Goal: Transaction & Acquisition: Book appointment/travel/reservation

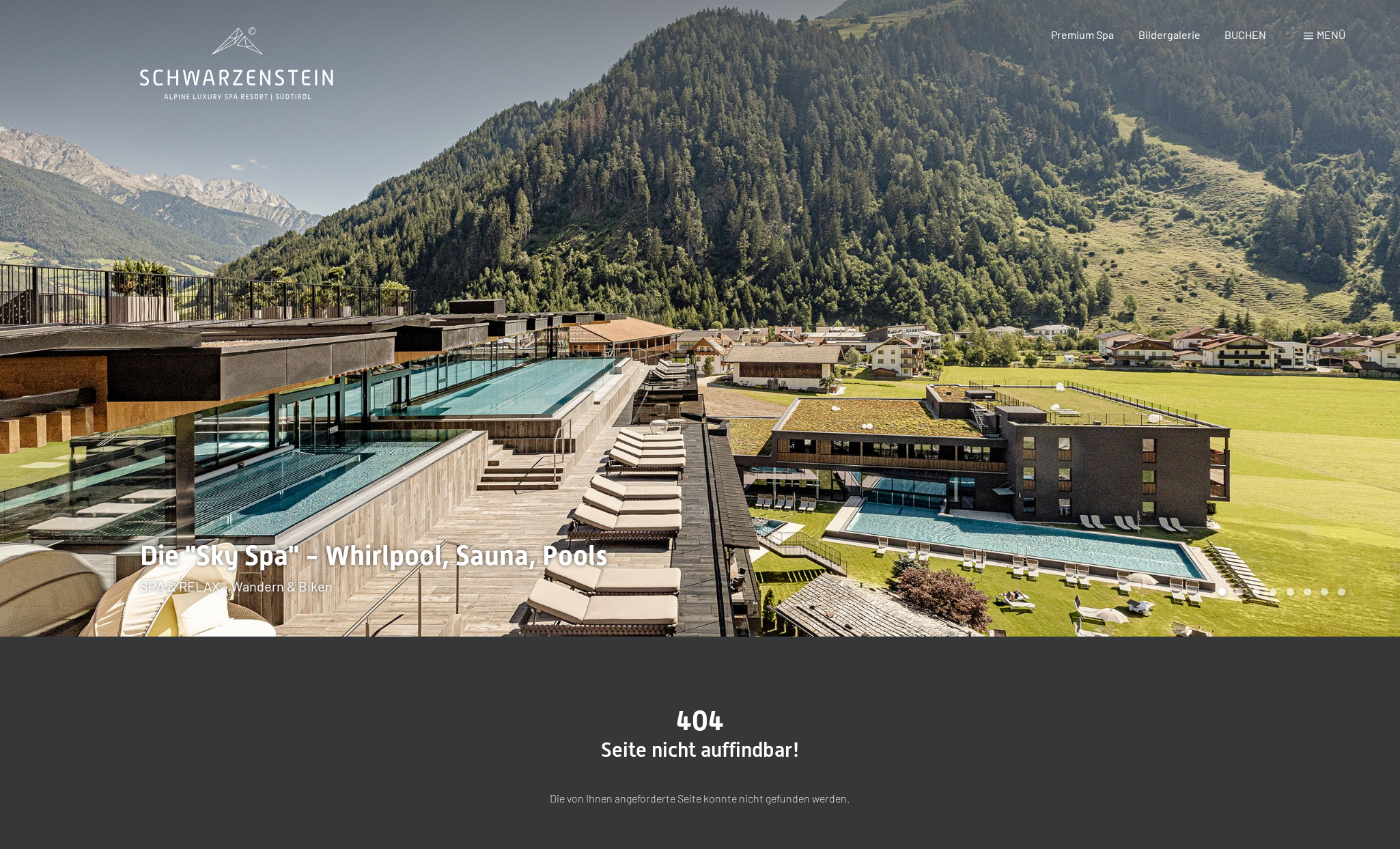
click at [818, 498] on div at bounding box center [1050, 318] width 700 height 637
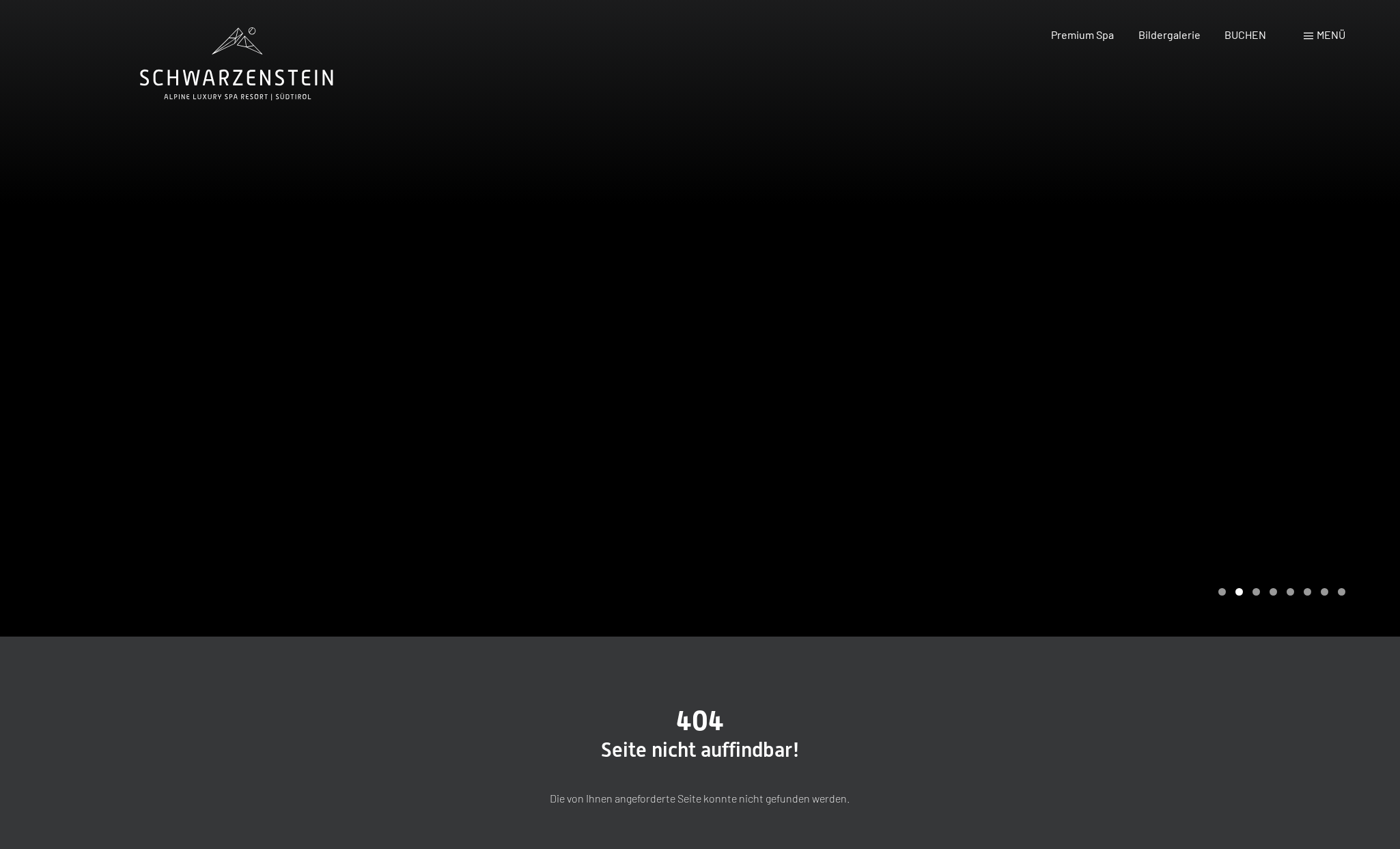
click at [1326, 31] on span "Menü" at bounding box center [1331, 34] width 29 height 13
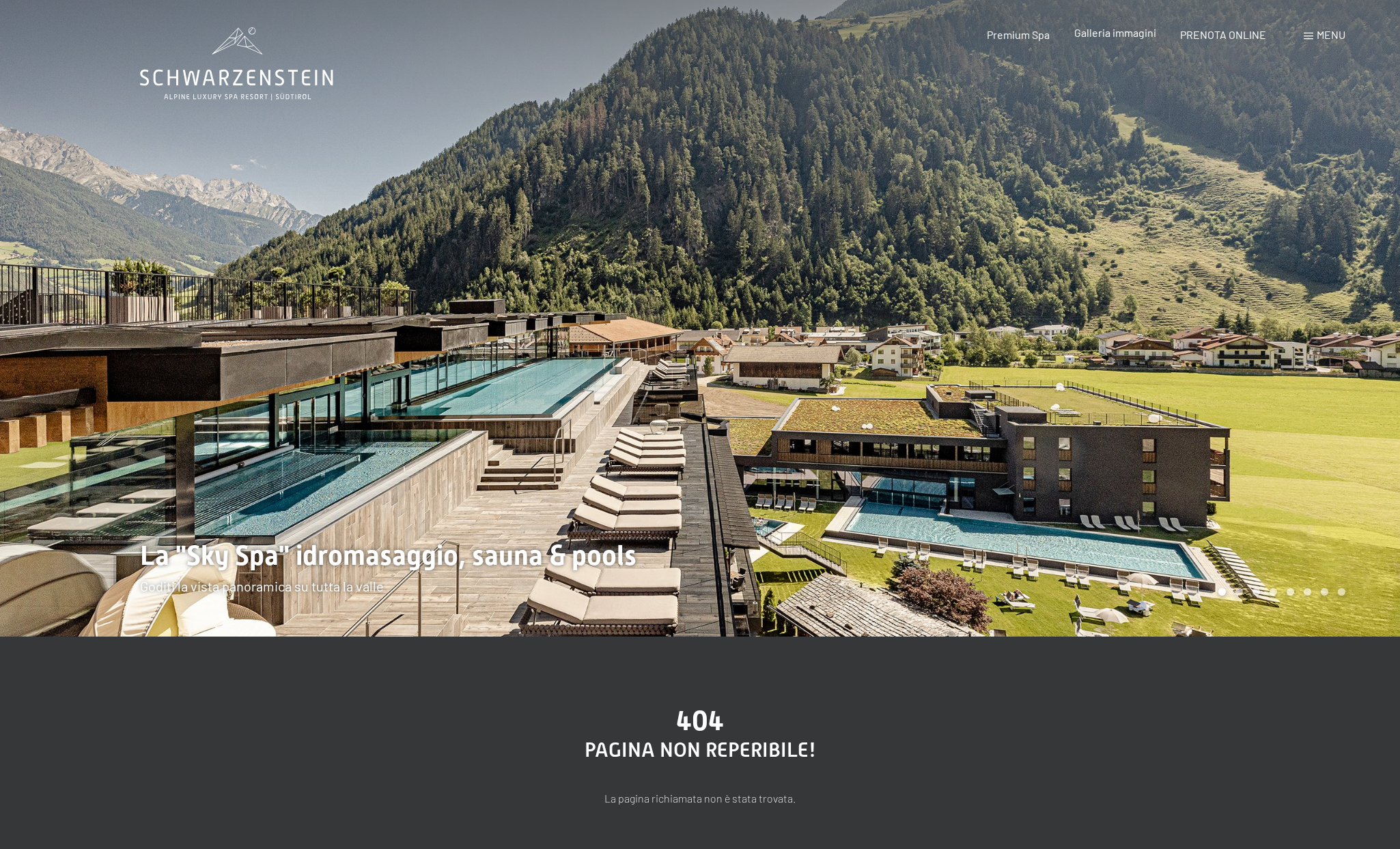
click at [1123, 34] on span "Galleria immagini" at bounding box center [1115, 33] width 82 height 13
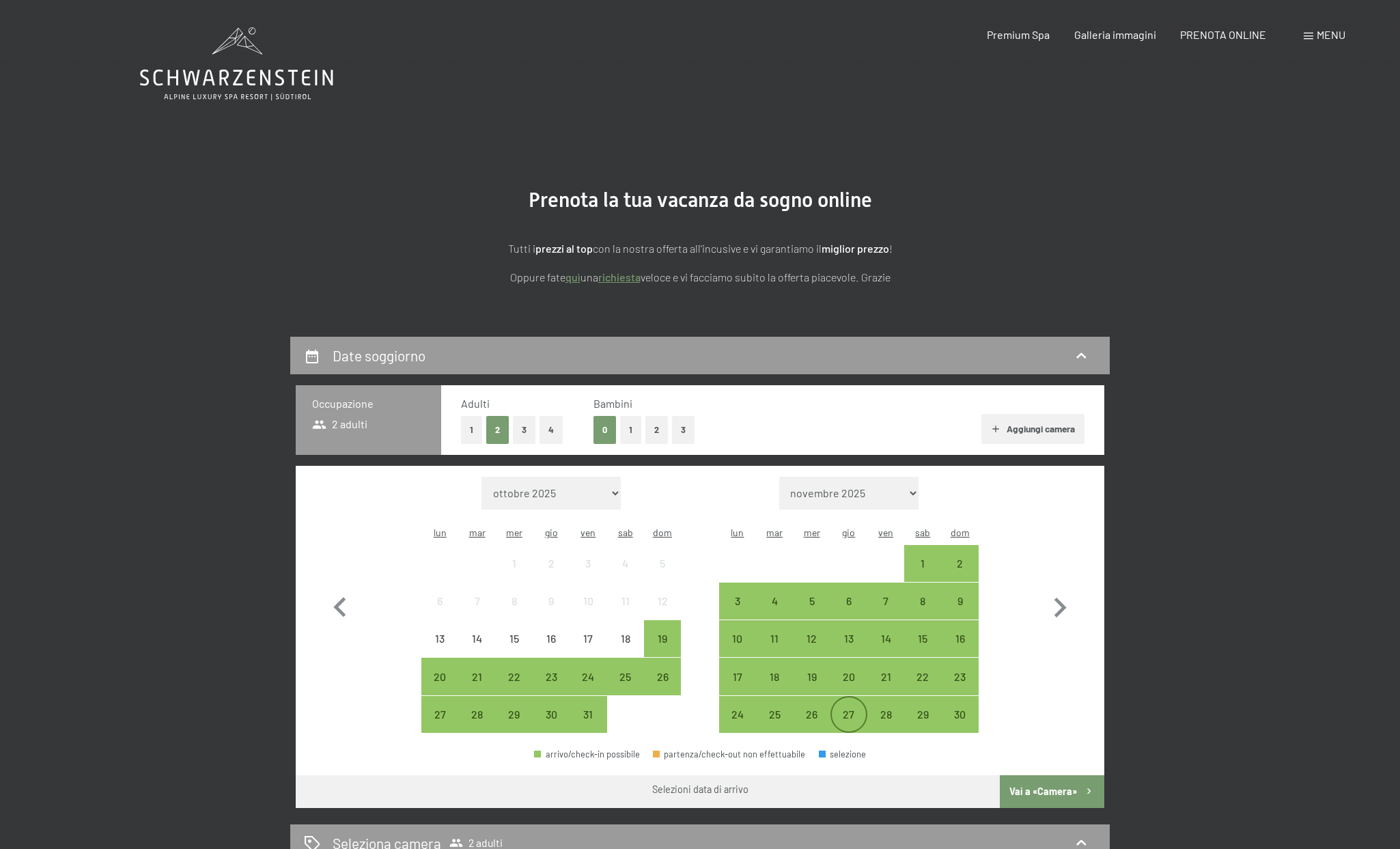
click at [848, 709] on div "27" at bounding box center [849, 726] width 34 height 34
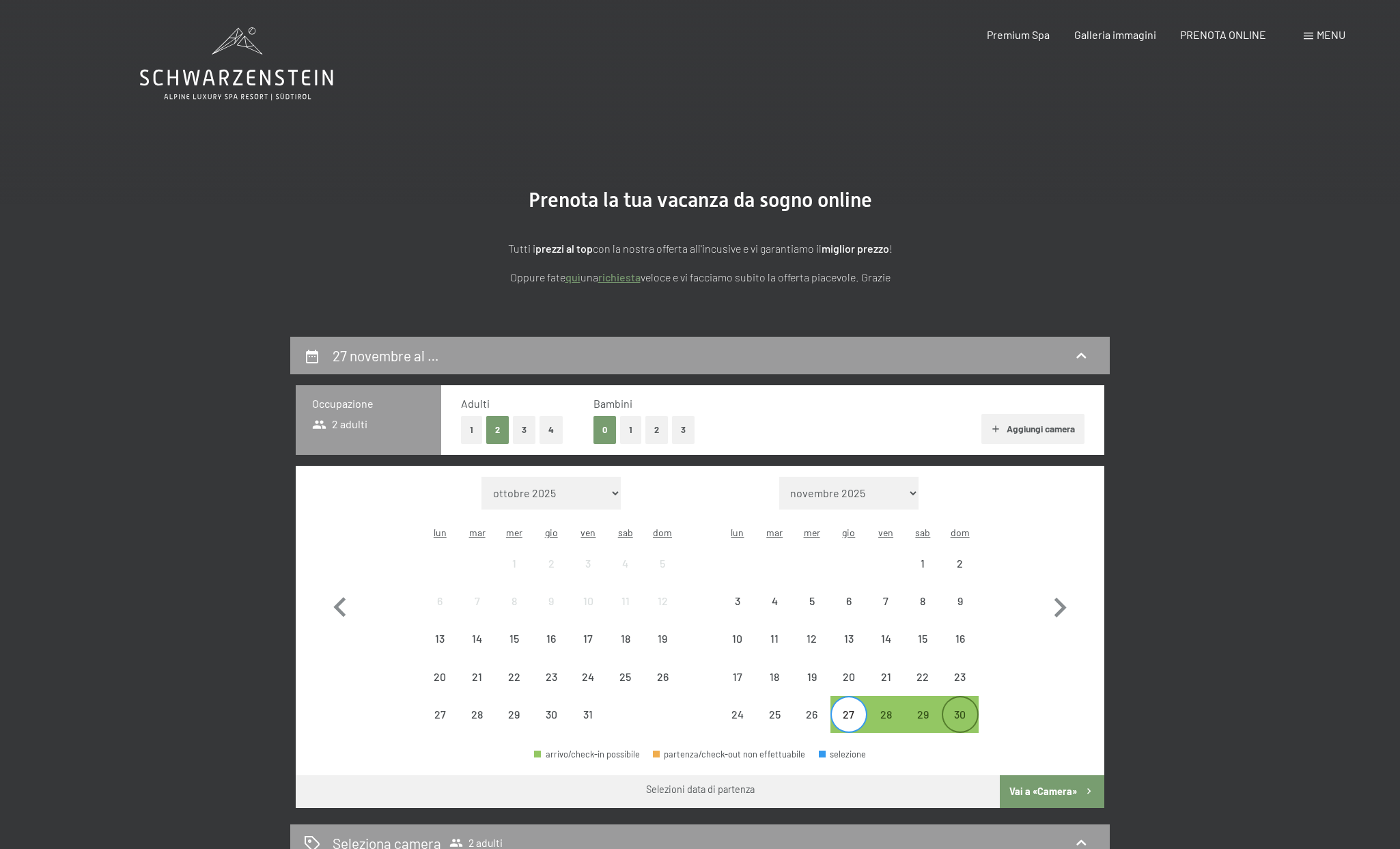
click at [970, 709] on div "30" at bounding box center [961, 726] width 34 height 34
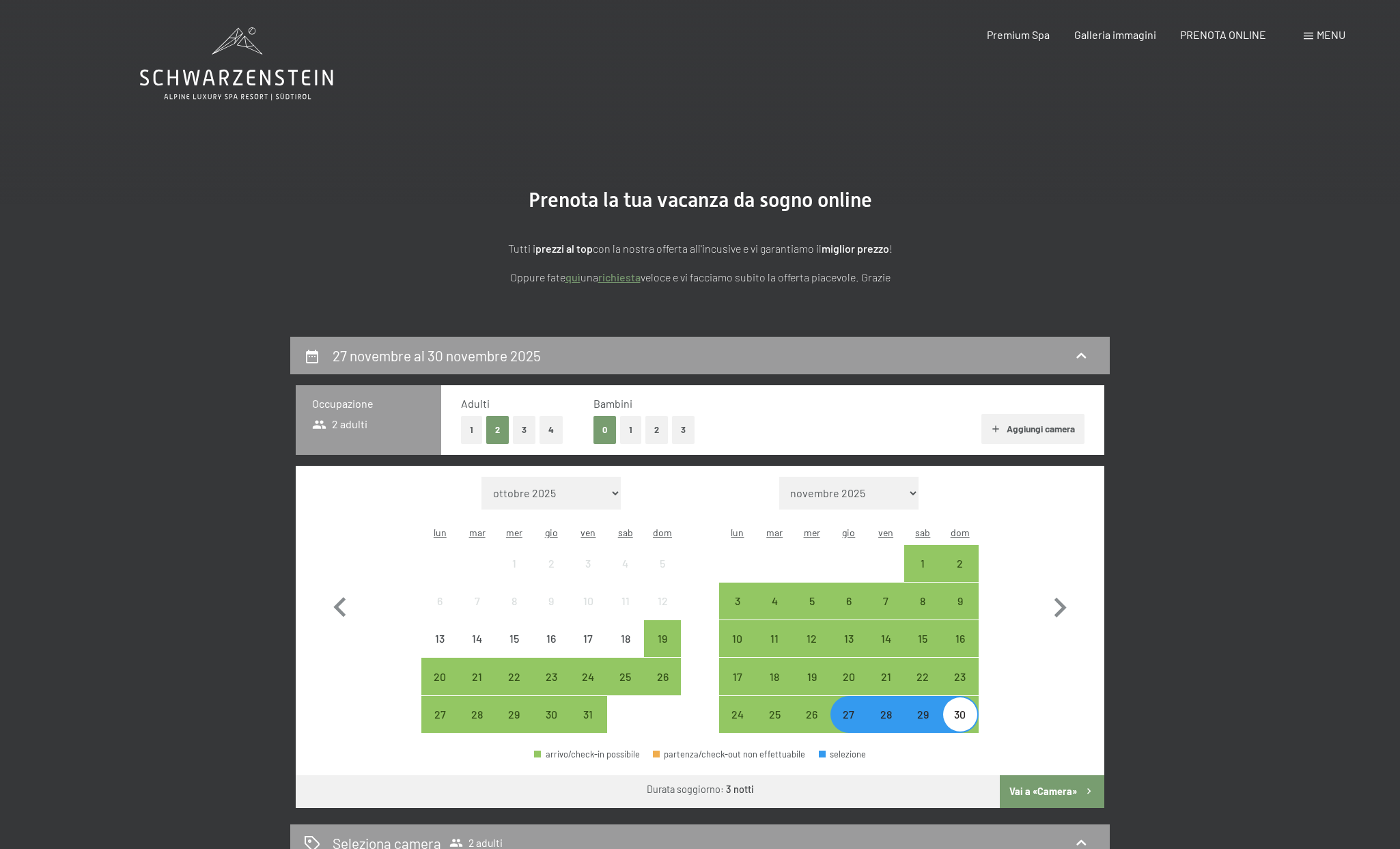
click at [1052, 775] on button "Vai a «Camera»" at bounding box center [1052, 792] width 105 height 33
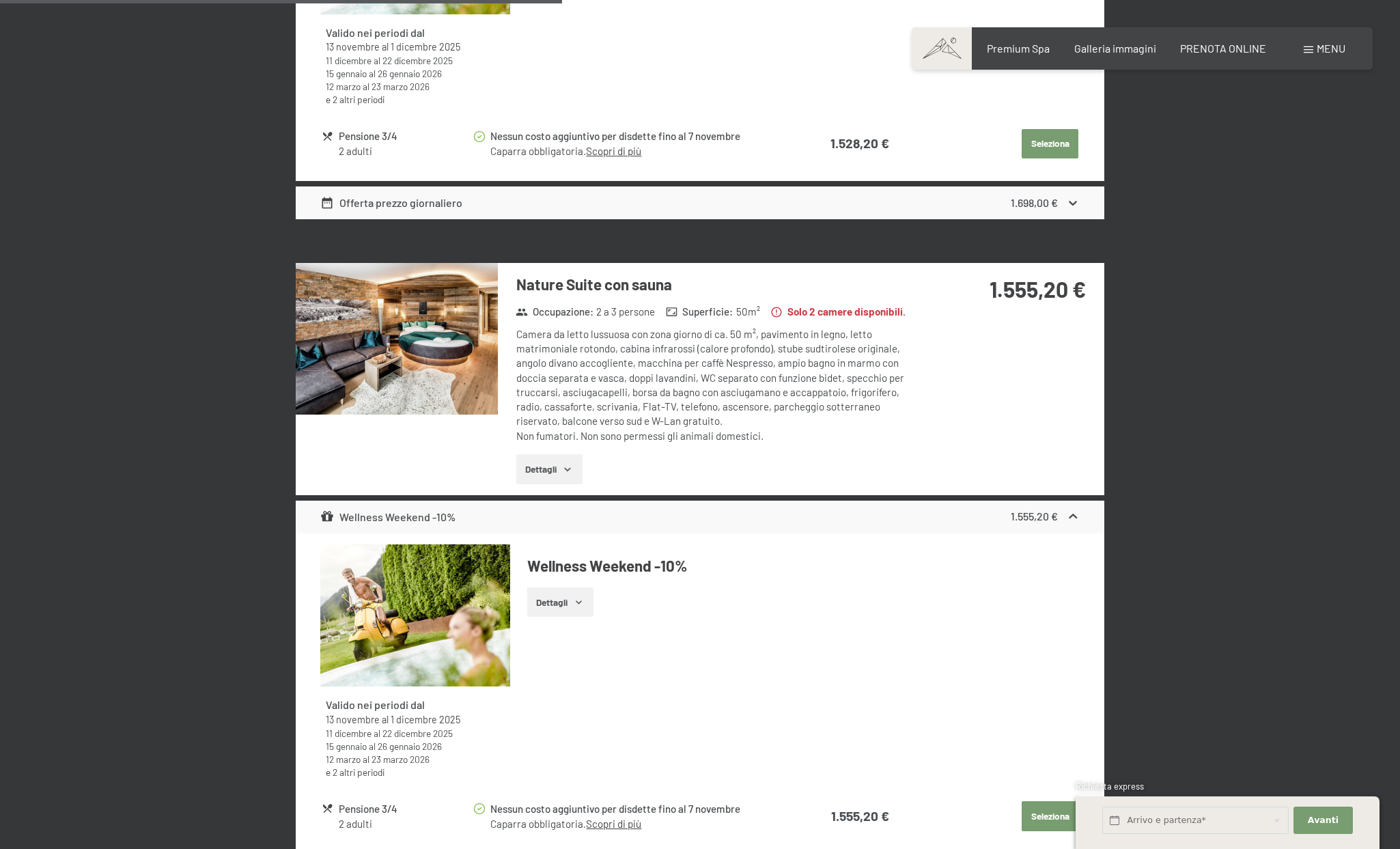
scroll to position [2166, 0]
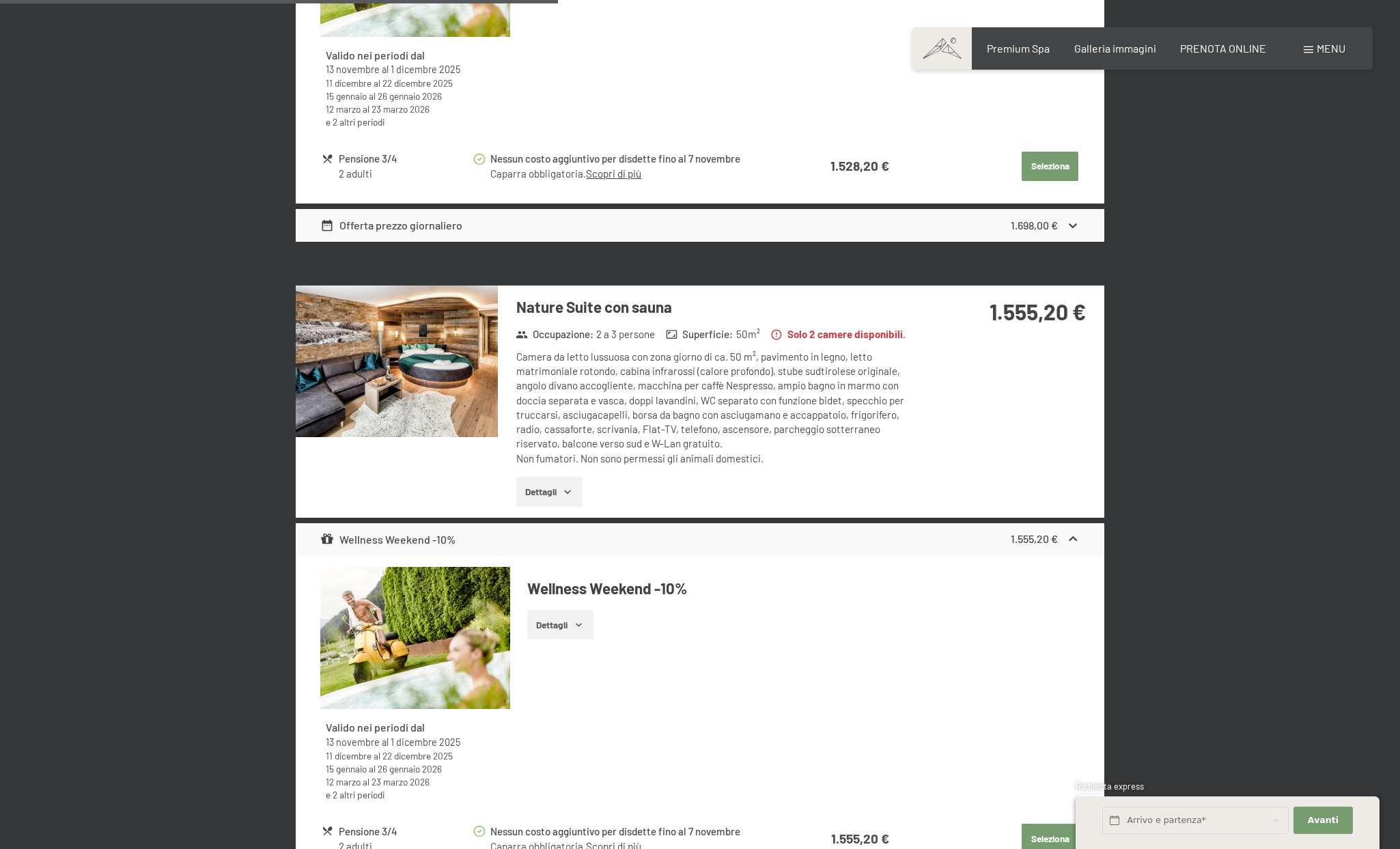
click at [550, 477] on button "Dettagli" at bounding box center [549, 492] width 66 height 30
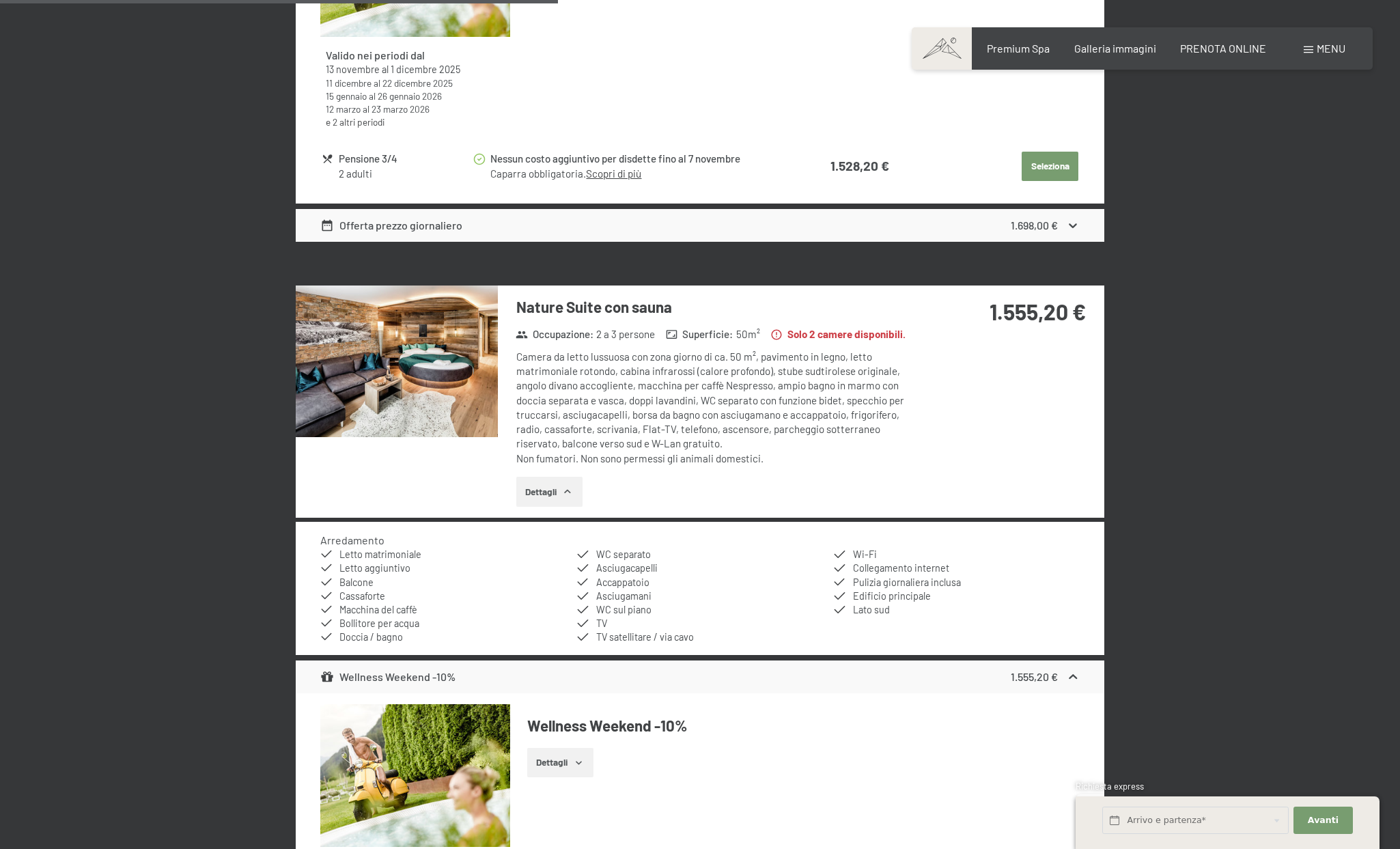
click at [537, 477] on button "Dettagli" at bounding box center [549, 492] width 66 height 30
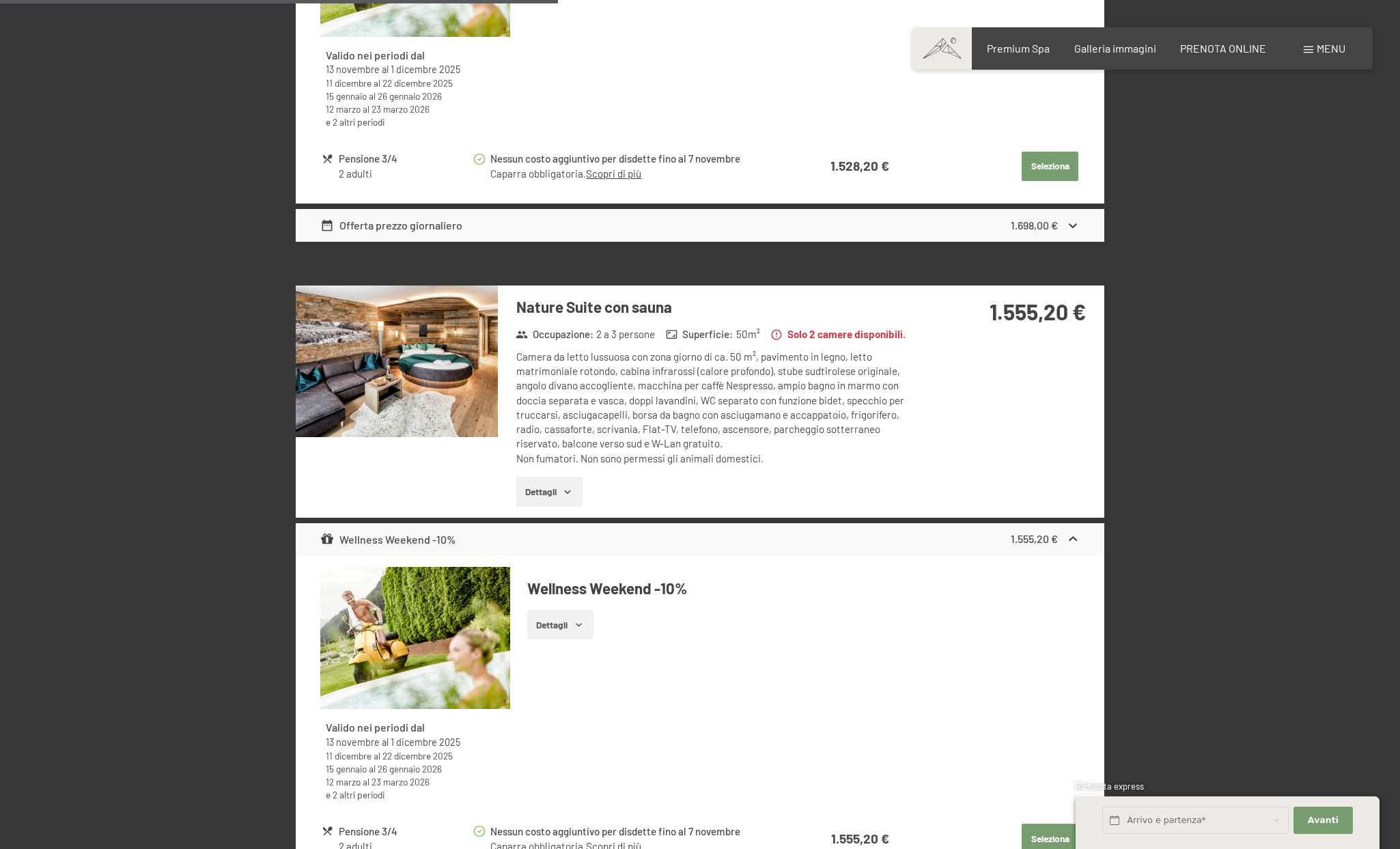
click at [404, 346] on img at bounding box center [396, 361] width 202 height 152
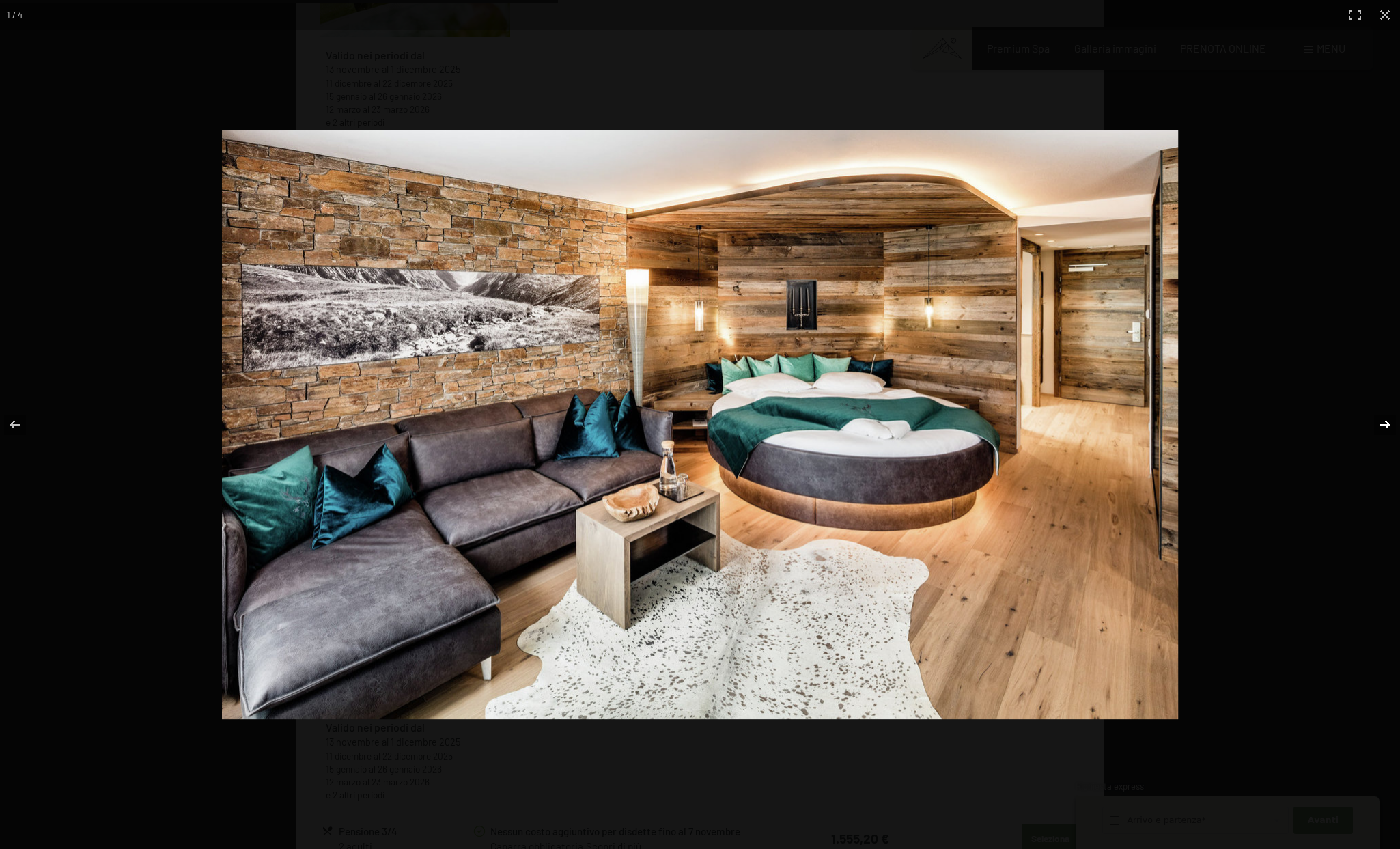
click at [1390, 424] on button "button" at bounding box center [1375, 425] width 48 height 69
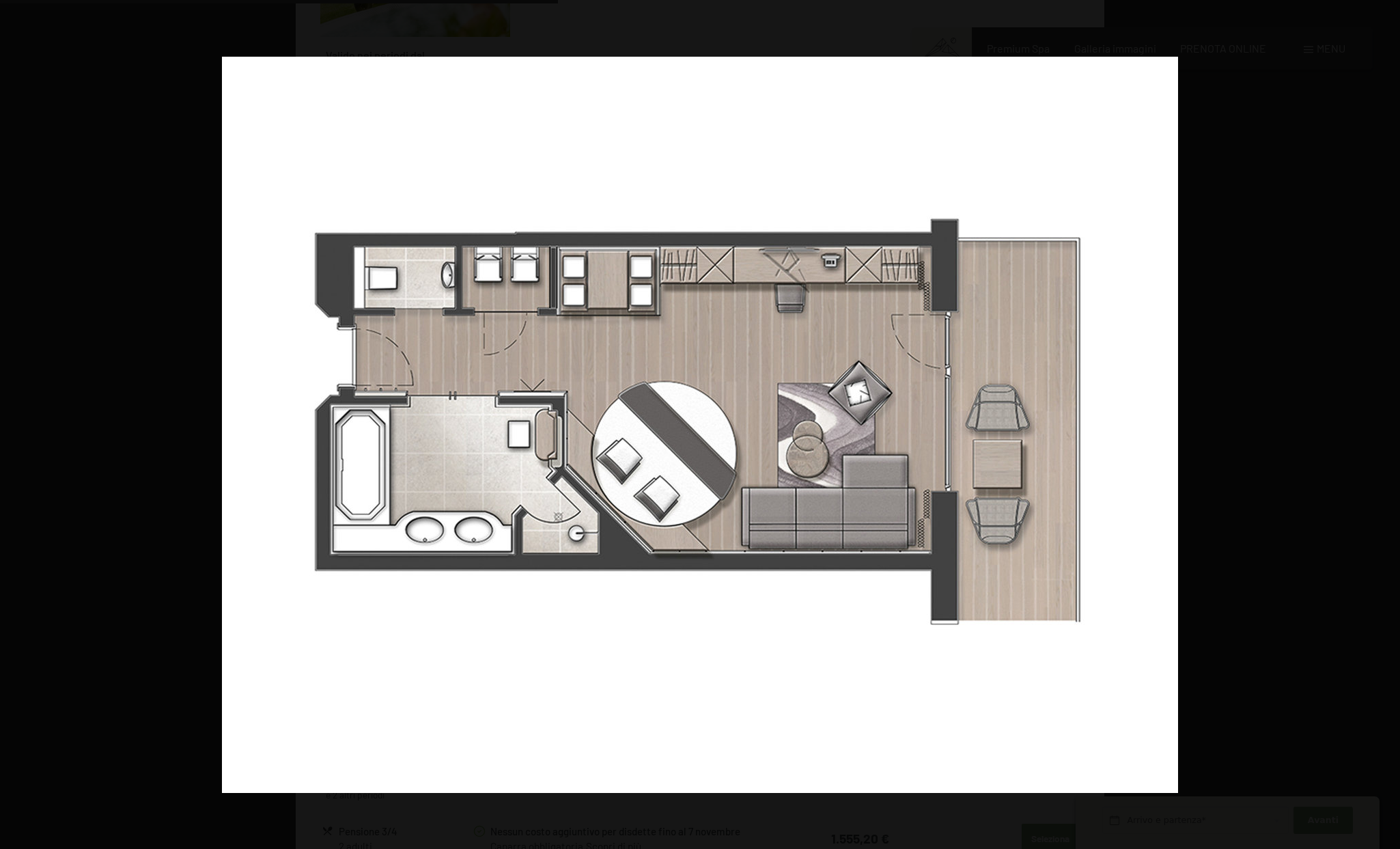
click at [1390, 424] on button "button" at bounding box center [1375, 425] width 48 height 69
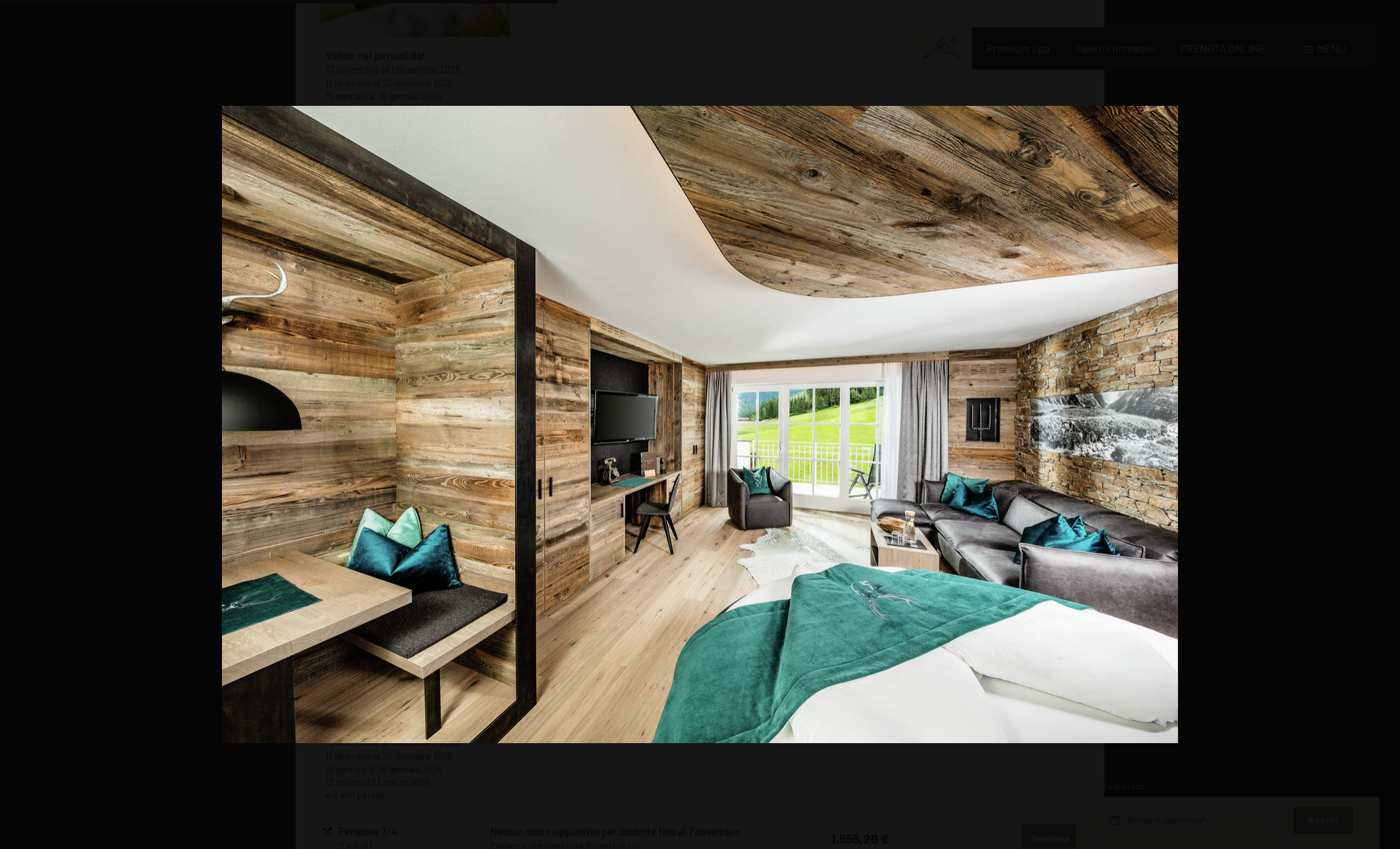
click at [1390, 424] on button "button" at bounding box center [1375, 425] width 48 height 69
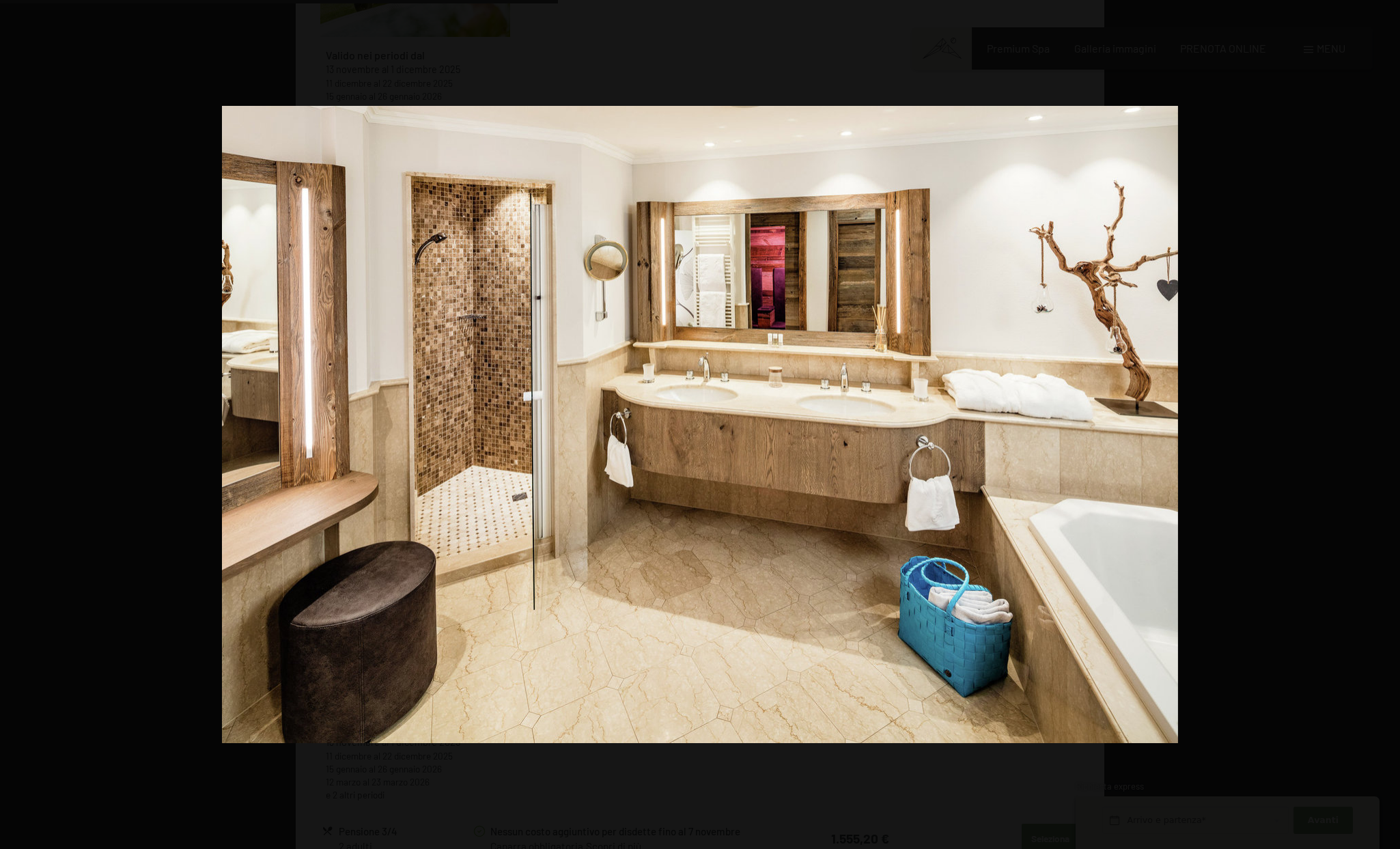
click at [1390, 424] on button "button" at bounding box center [1375, 425] width 48 height 69
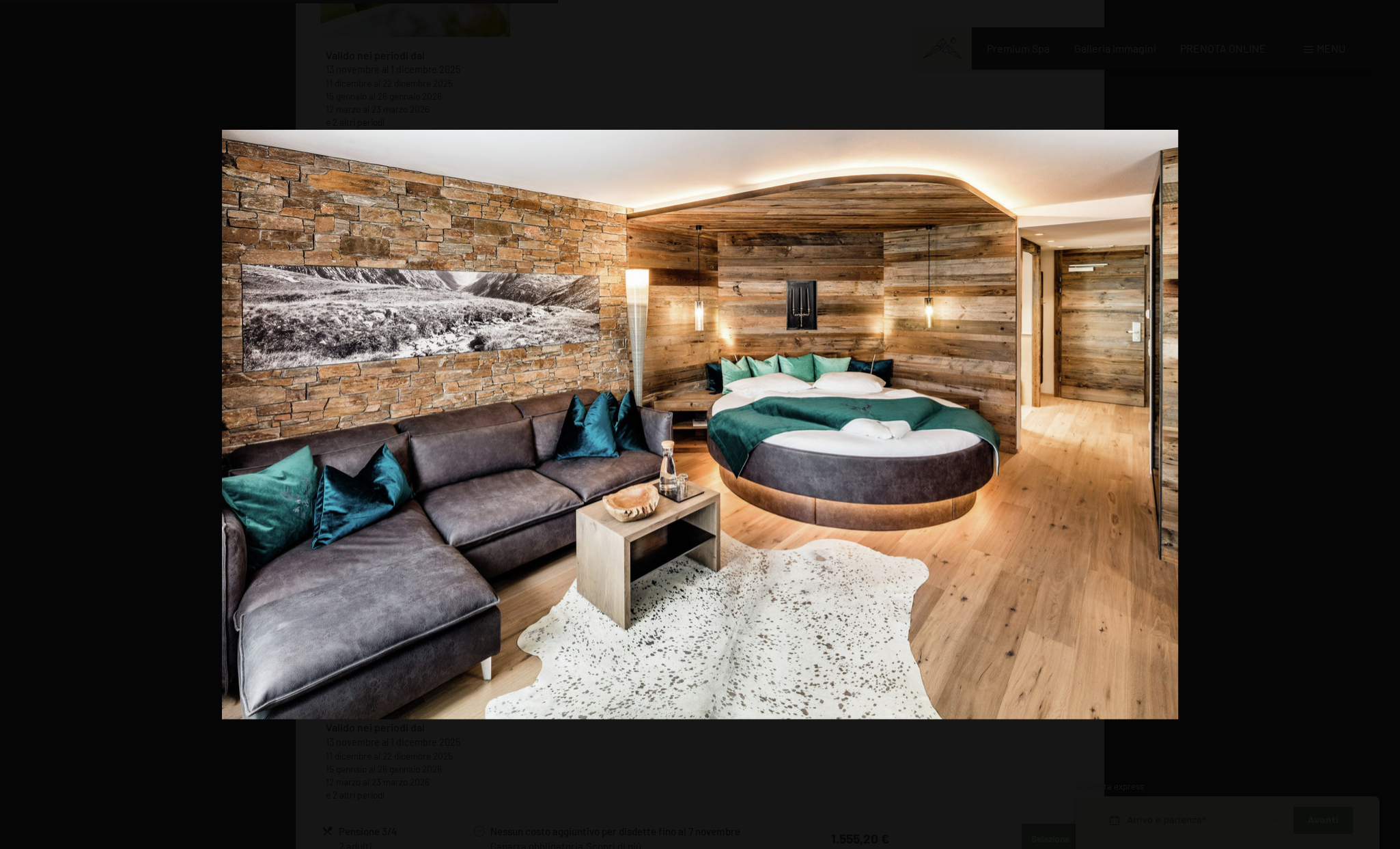
click at [1390, 424] on button "button" at bounding box center [1375, 425] width 48 height 69
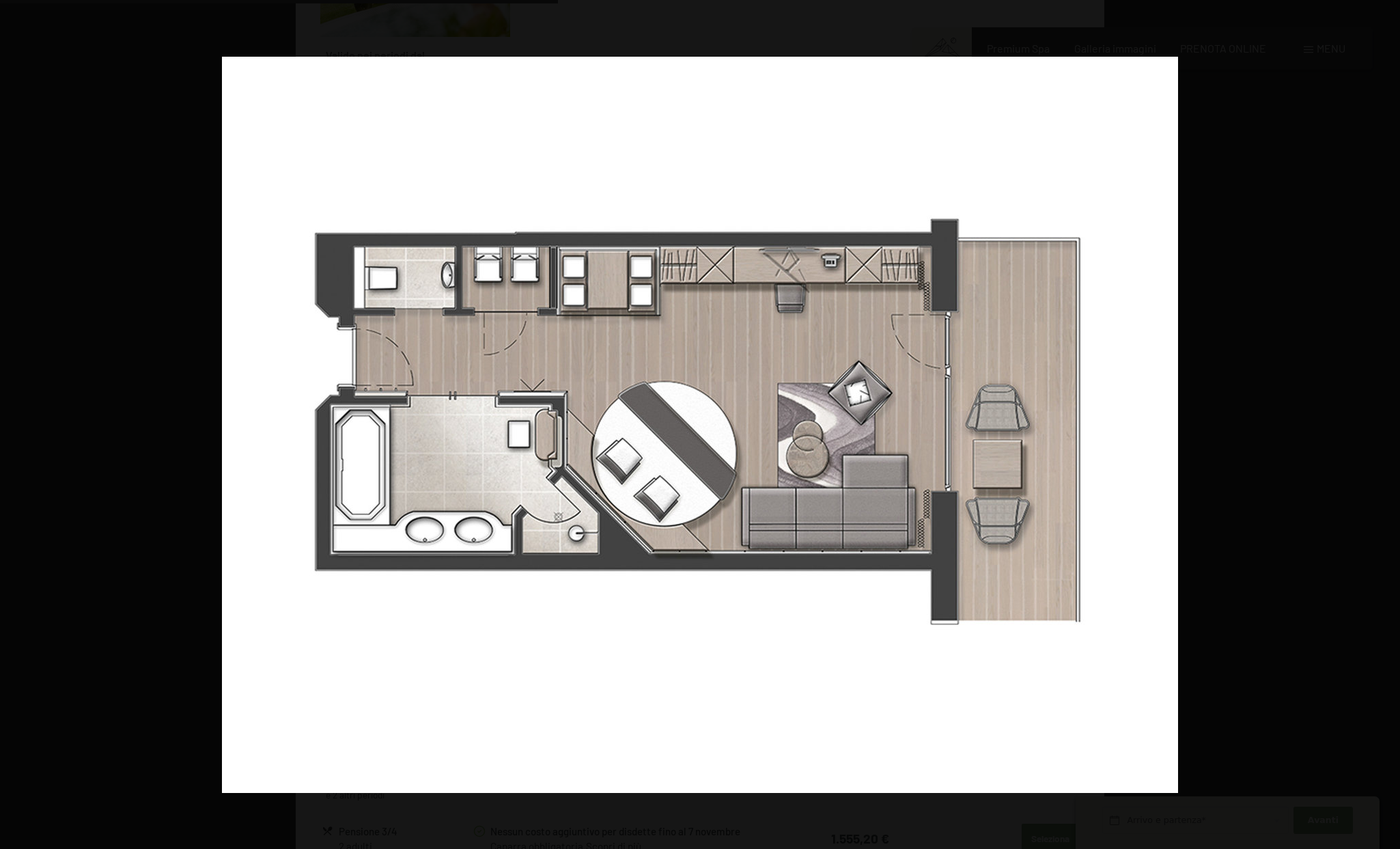
click at [1390, 424] on button "button" at bounding box center [1375, 425] width 48 height 69
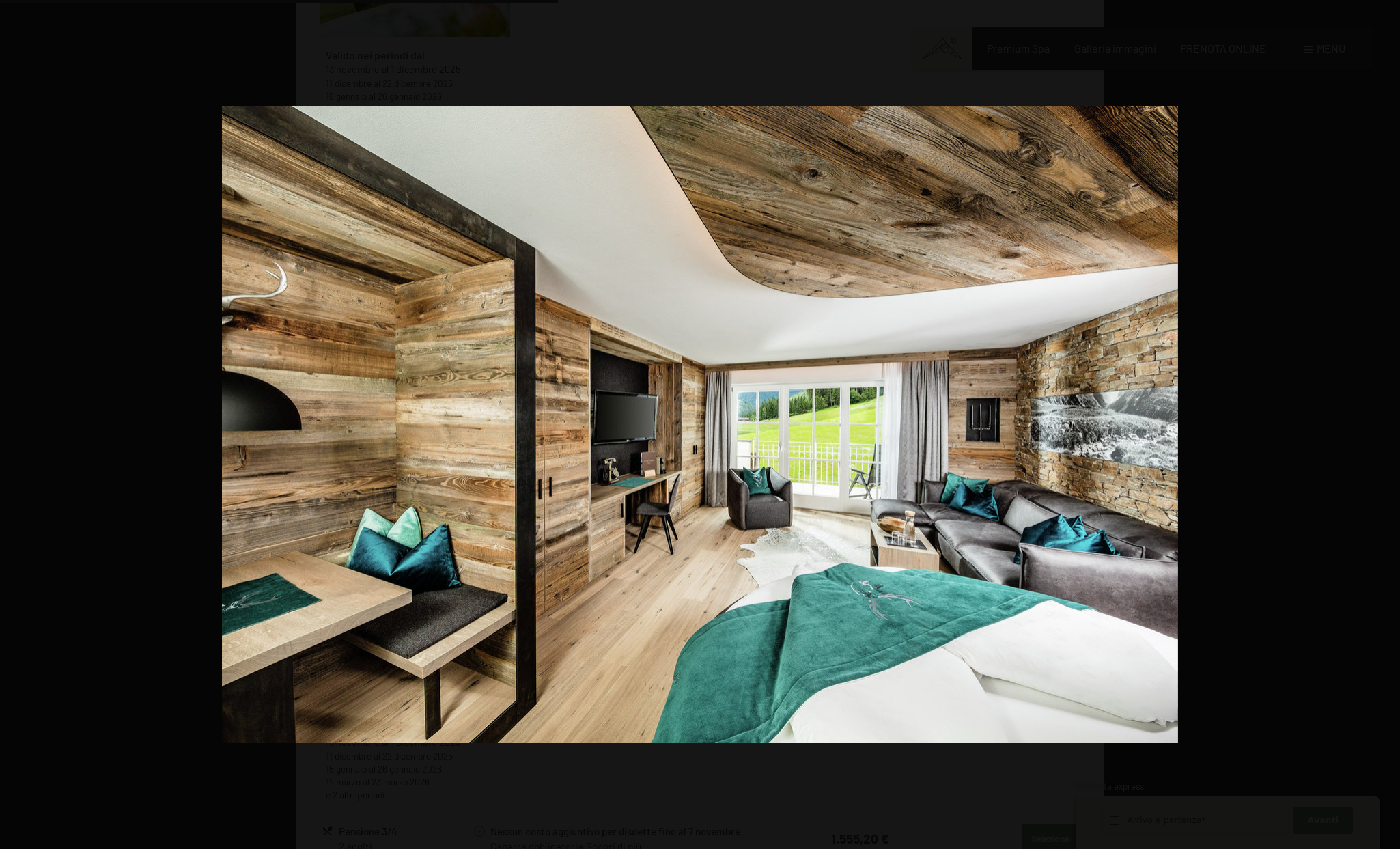
click at [1390, 424] on button "button" at bounding box center [1375, 425] width 48 height 69
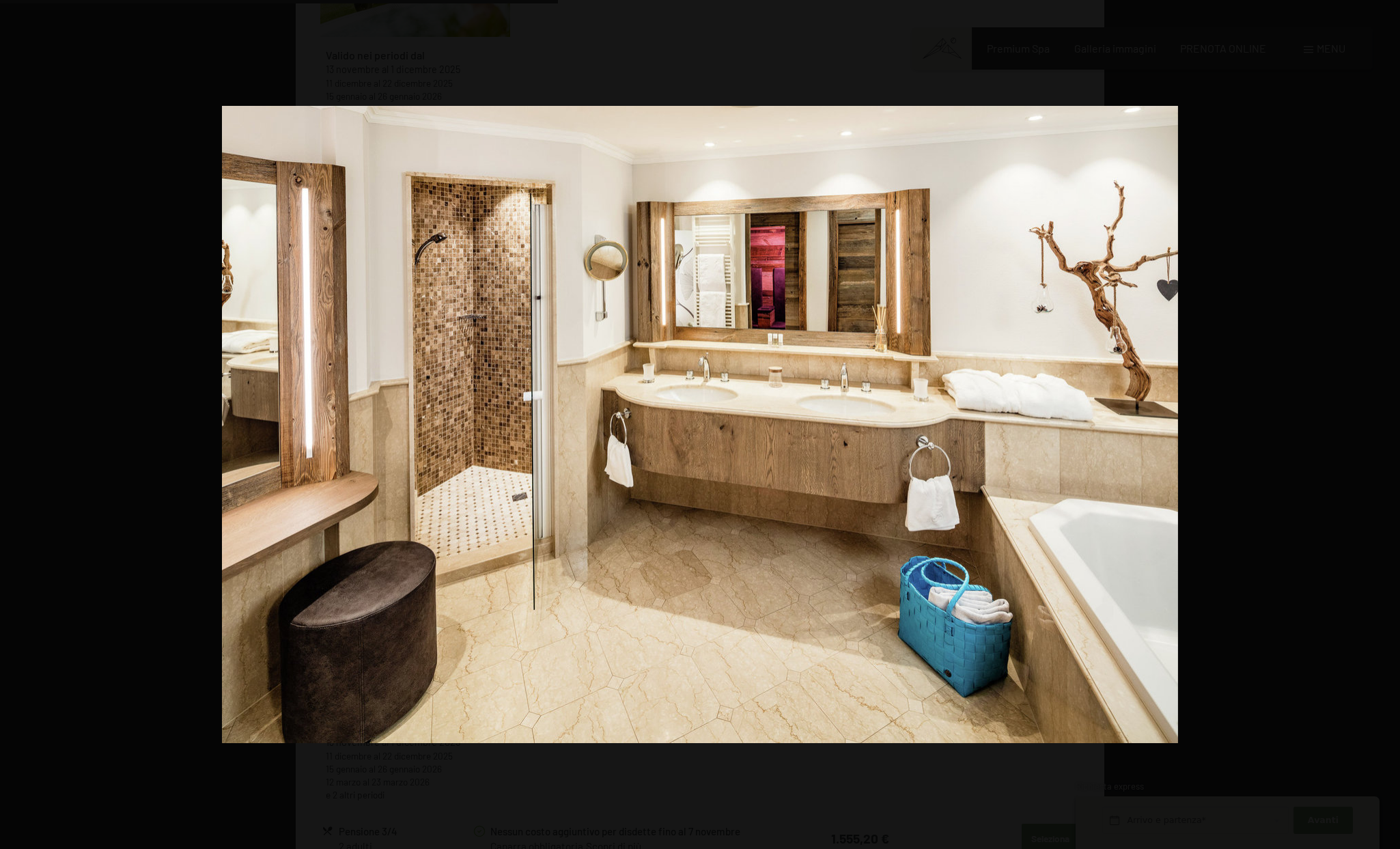
click at [1390, 424] on button "button" at bounding box center [1375, 425] width 48 height 69
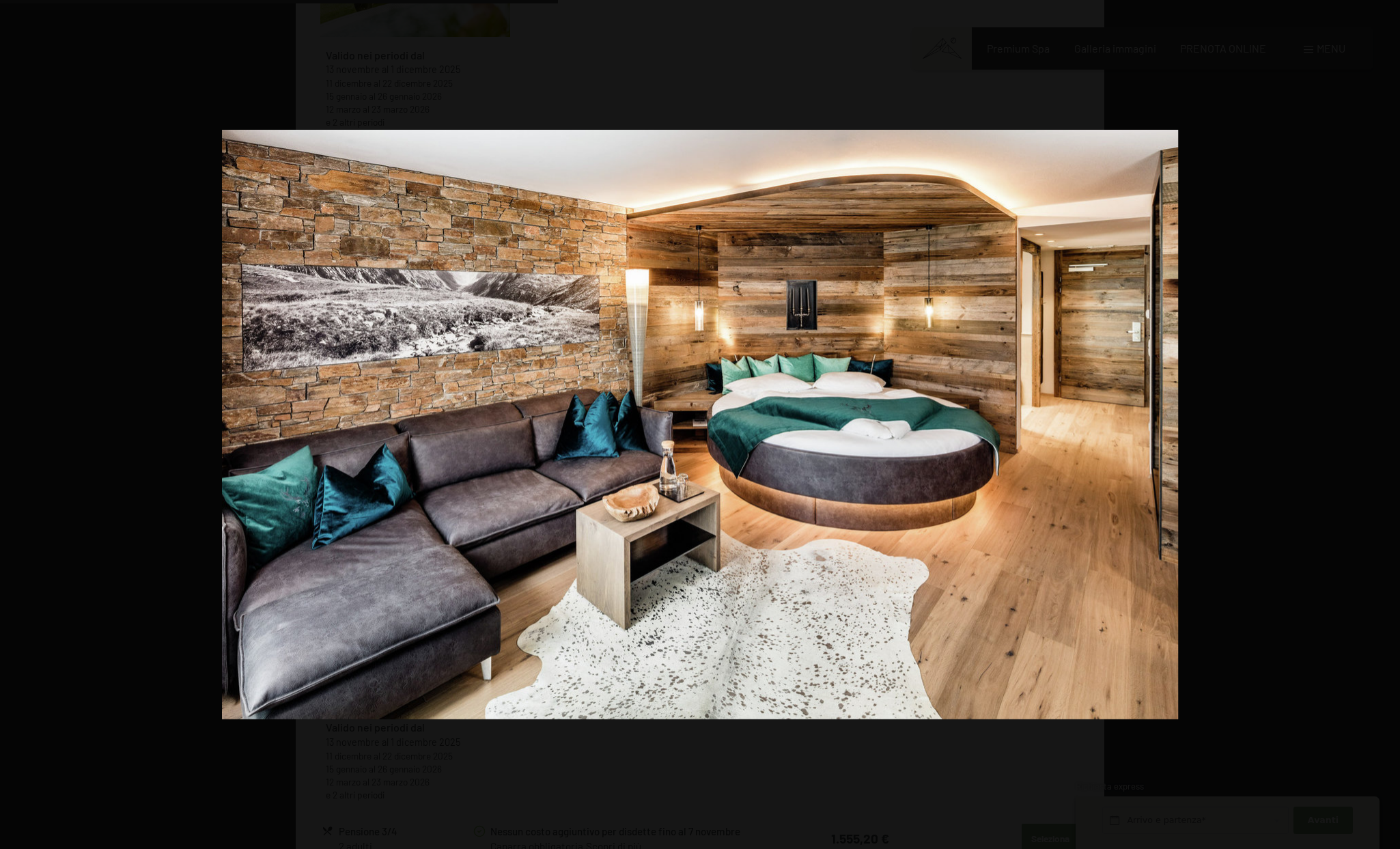
click at [1390, 424] on button "button" at bounding box center [1375, 425] width 48 height 69
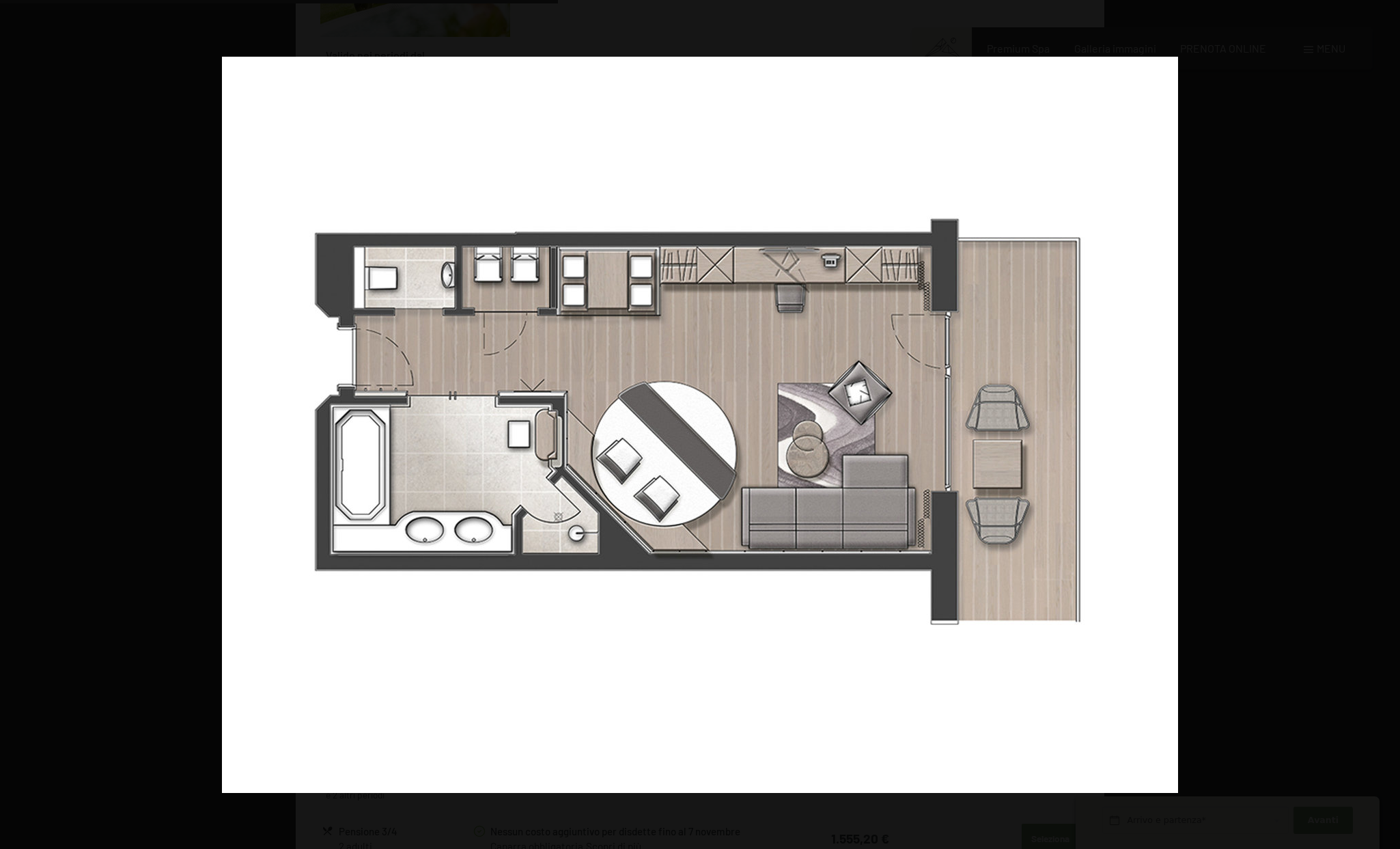
click at [1390, 424] on button "button" at bounding box center [1375, 425] width 48 height 69
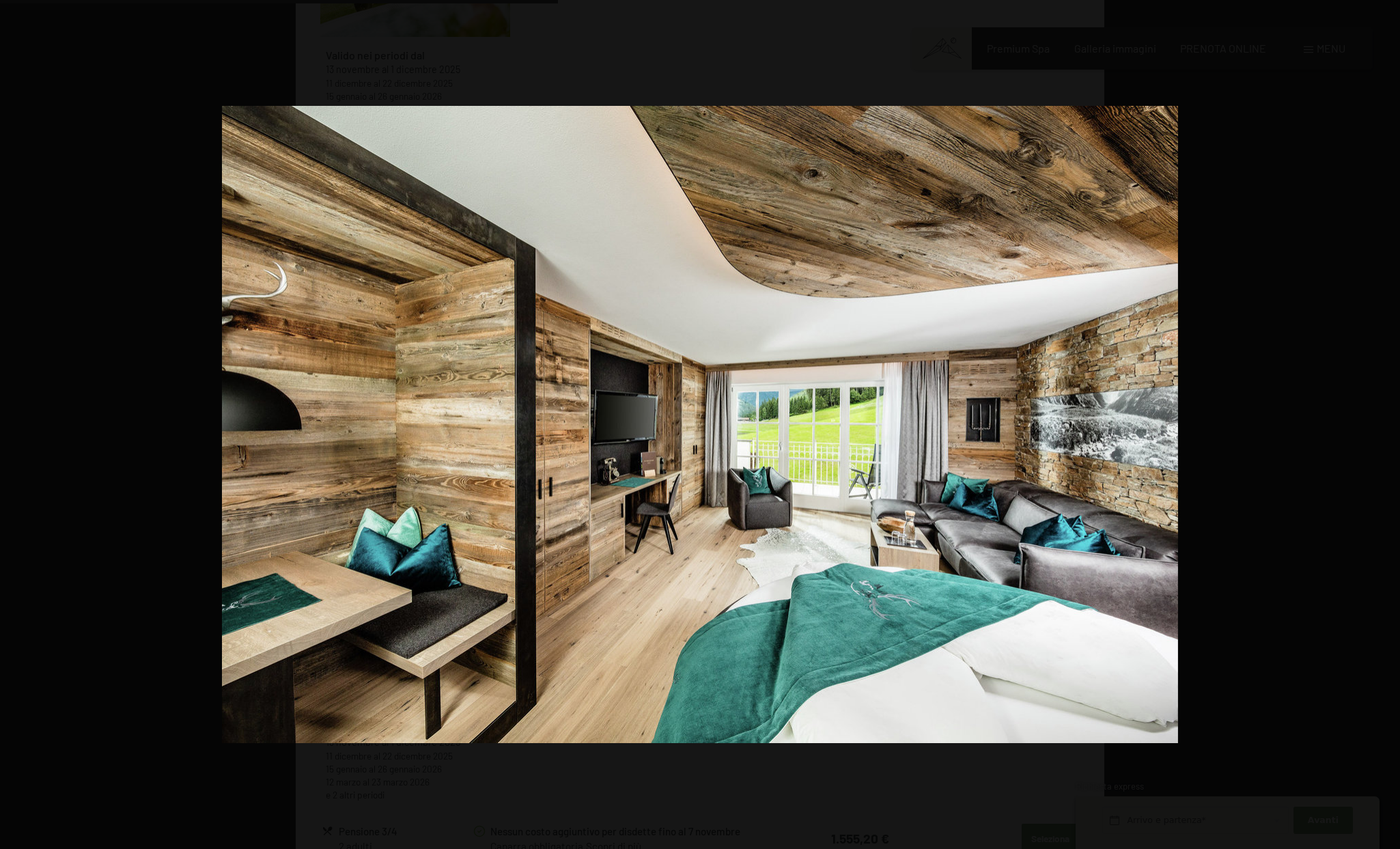
click at [1390, 424] on button "button" at bounding box center [1375, 425] width 48 height 69
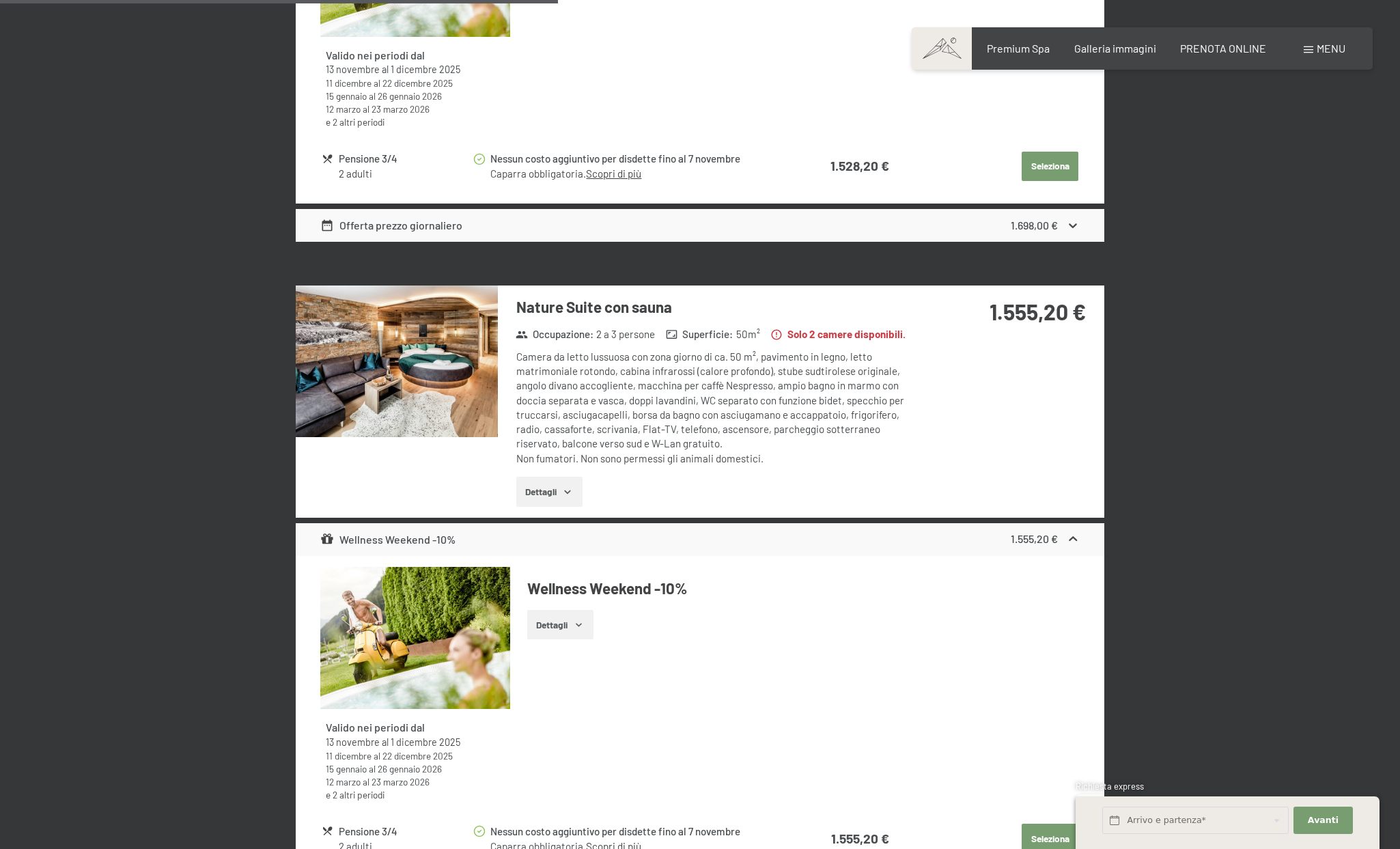
click at [0, 0] on div "4 / 4" at bounding box center [0, 0] width 0 height 0
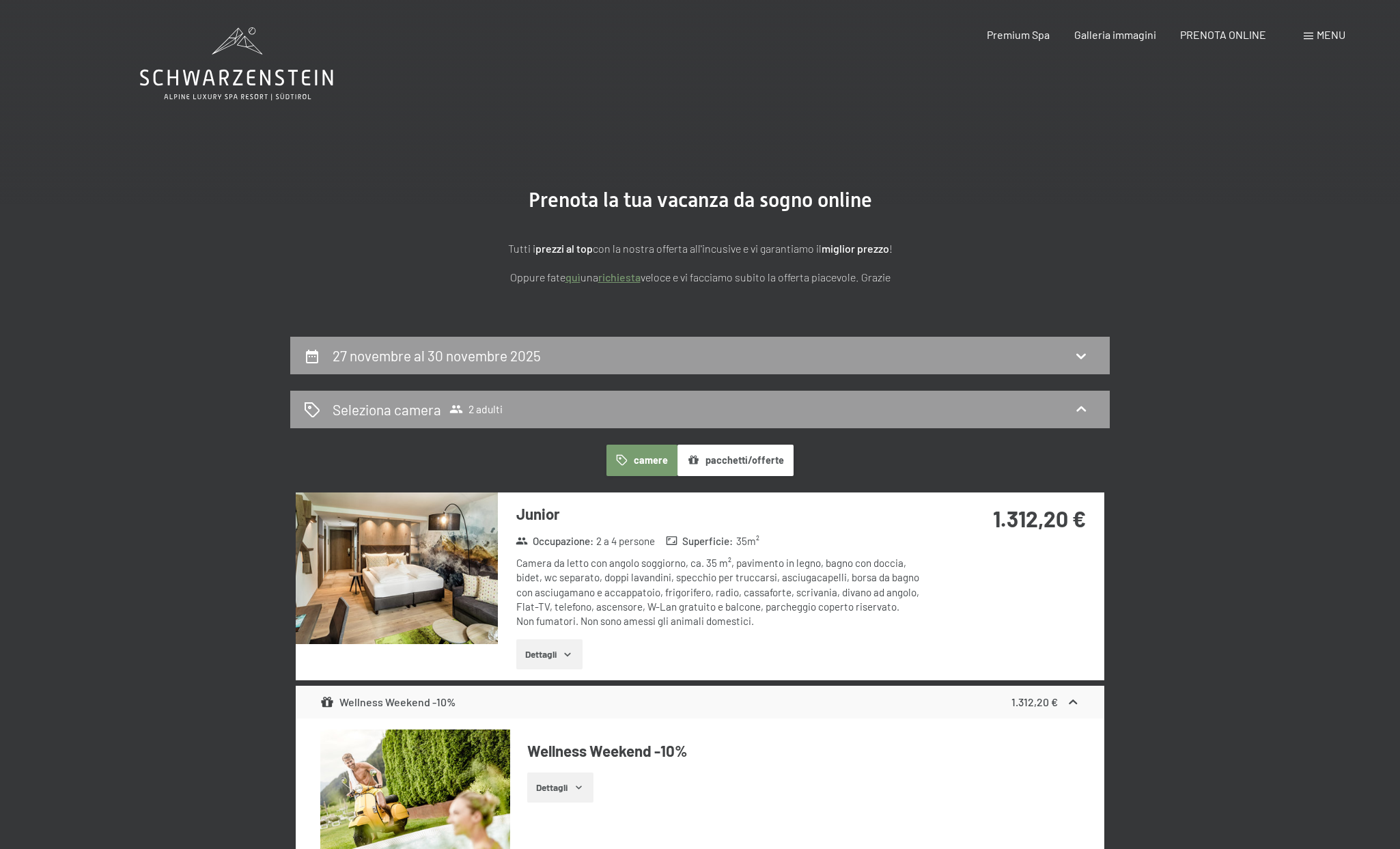
scroll to position [0, 0]
click at [668, 356] on div "27 novembre al 30 novembre 2025" at bounding box center [700, 355] width 792 height 20
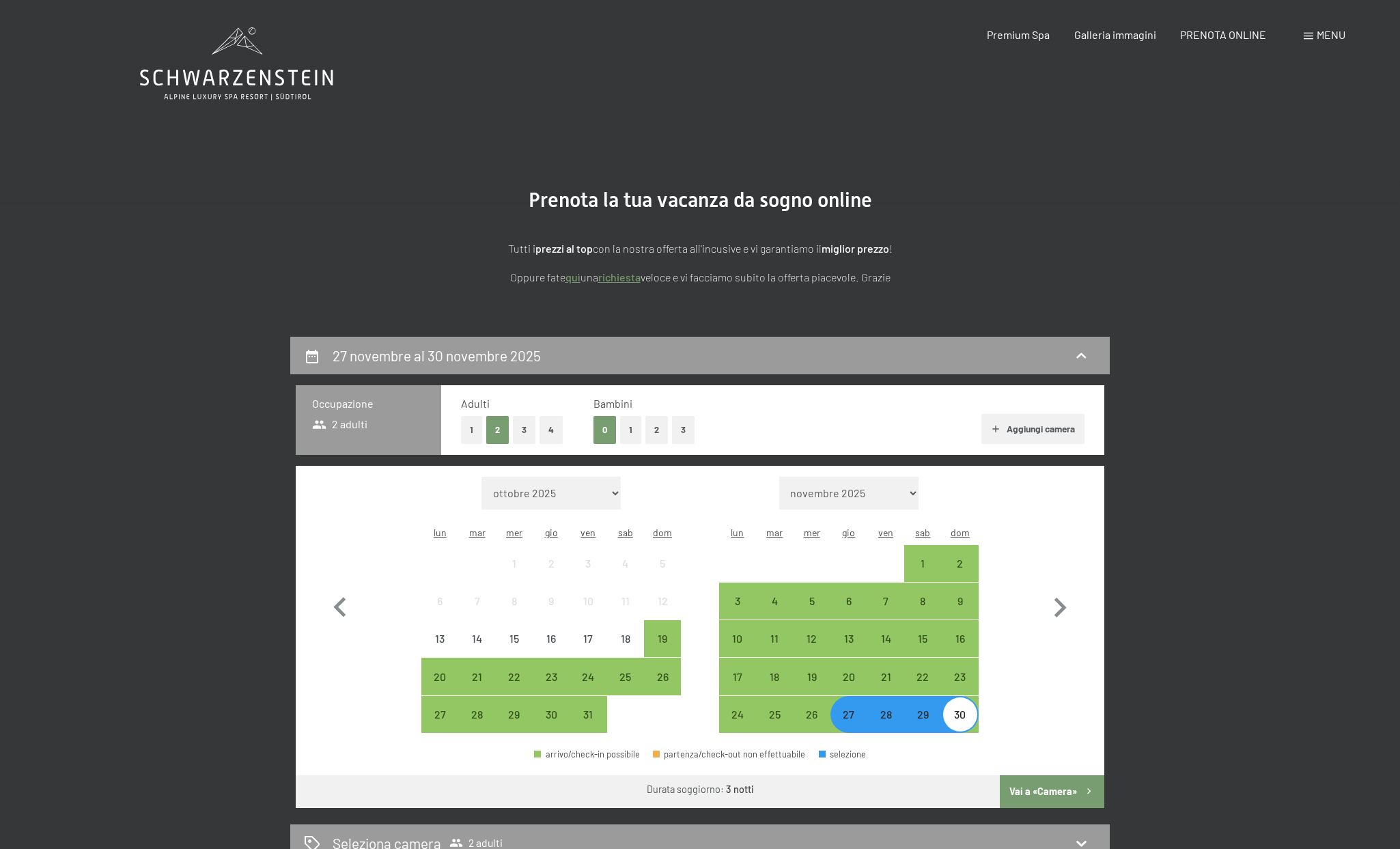
click at [228, 72] on icon at bounding box center [236, 78] width 194 height 16
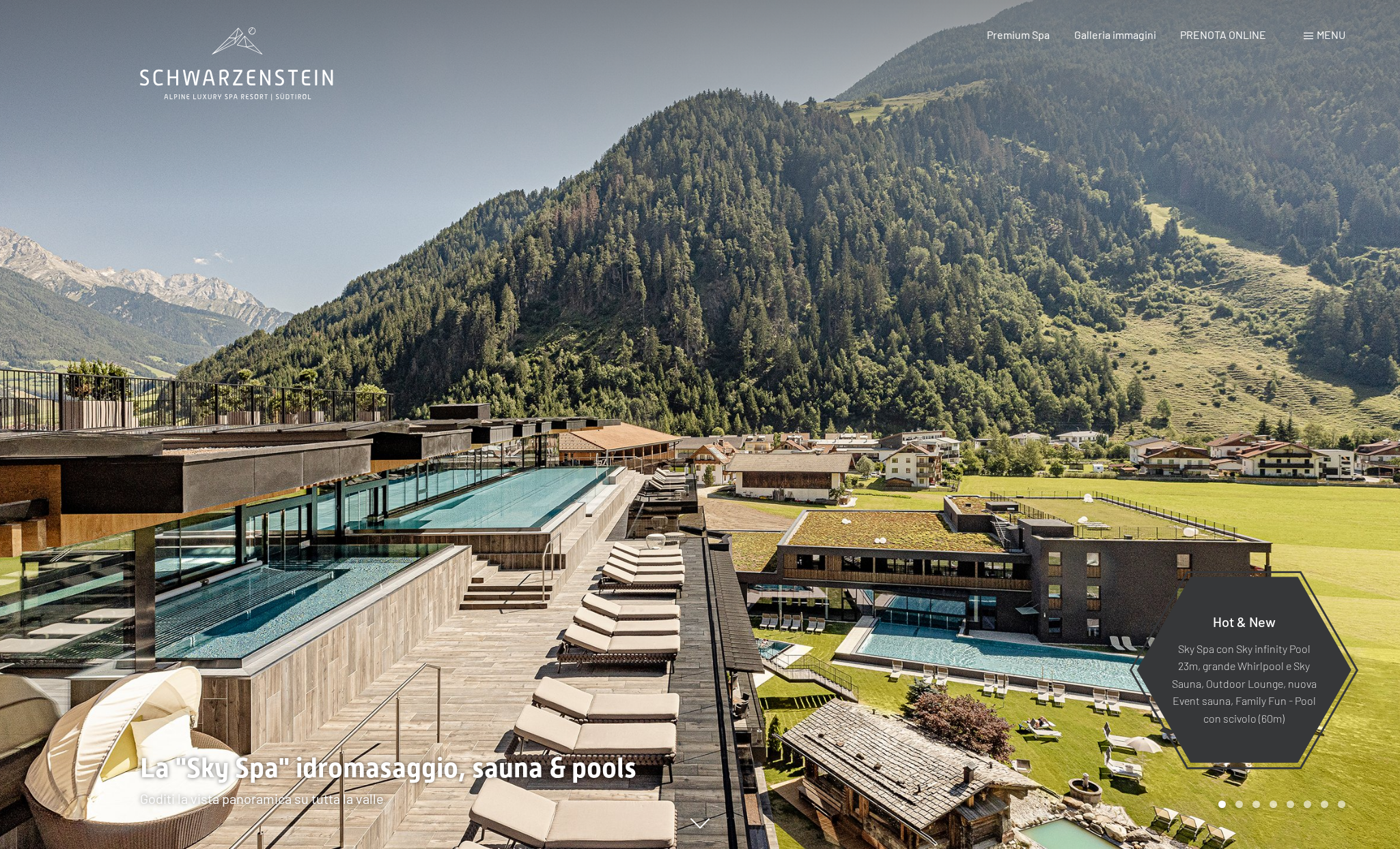
click at [533, 517] on div at bounding box center [350, 424] width 700 height 849
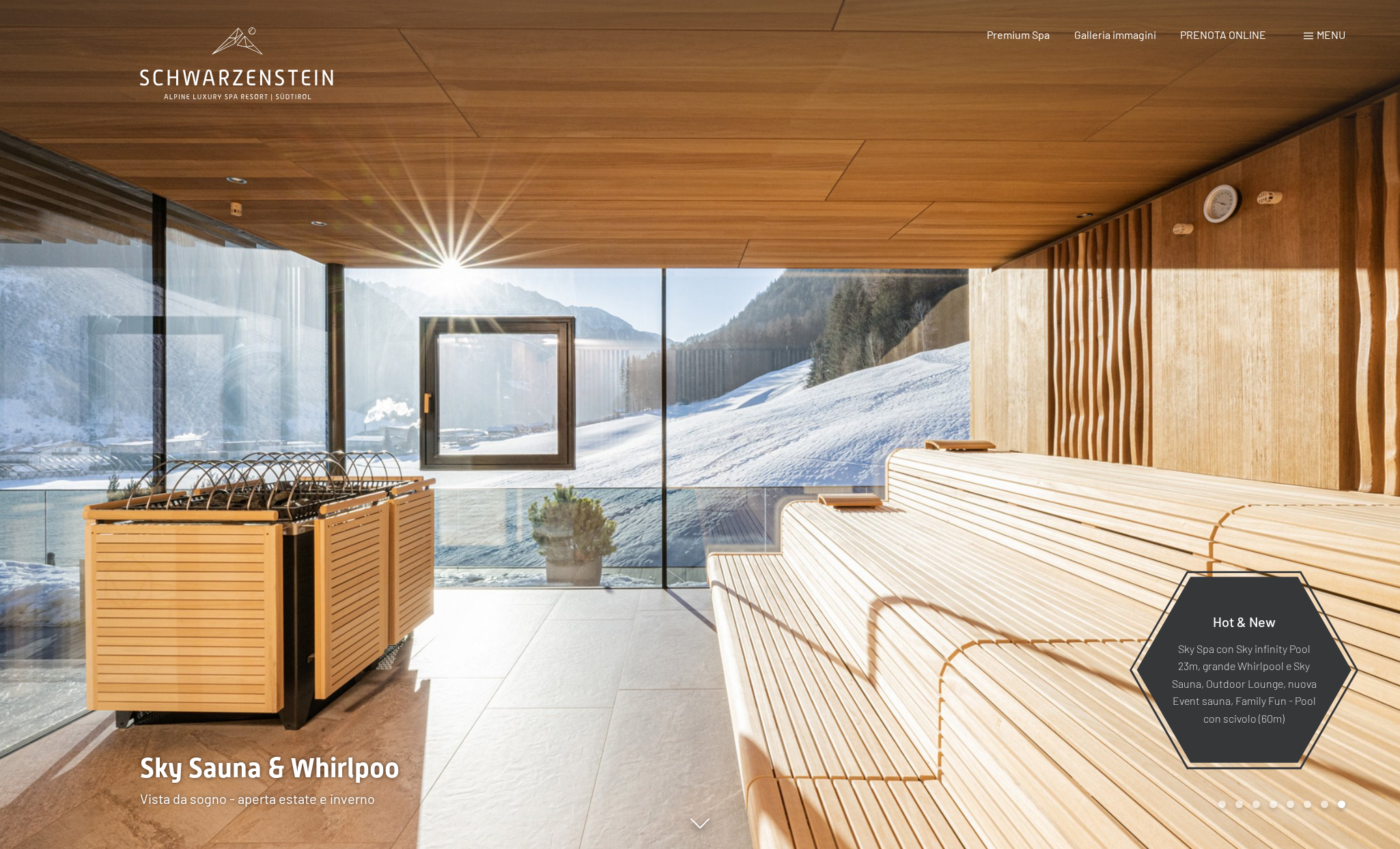
click at [762, 466] on div at bounding box center [1050, 424] width 700 height 849
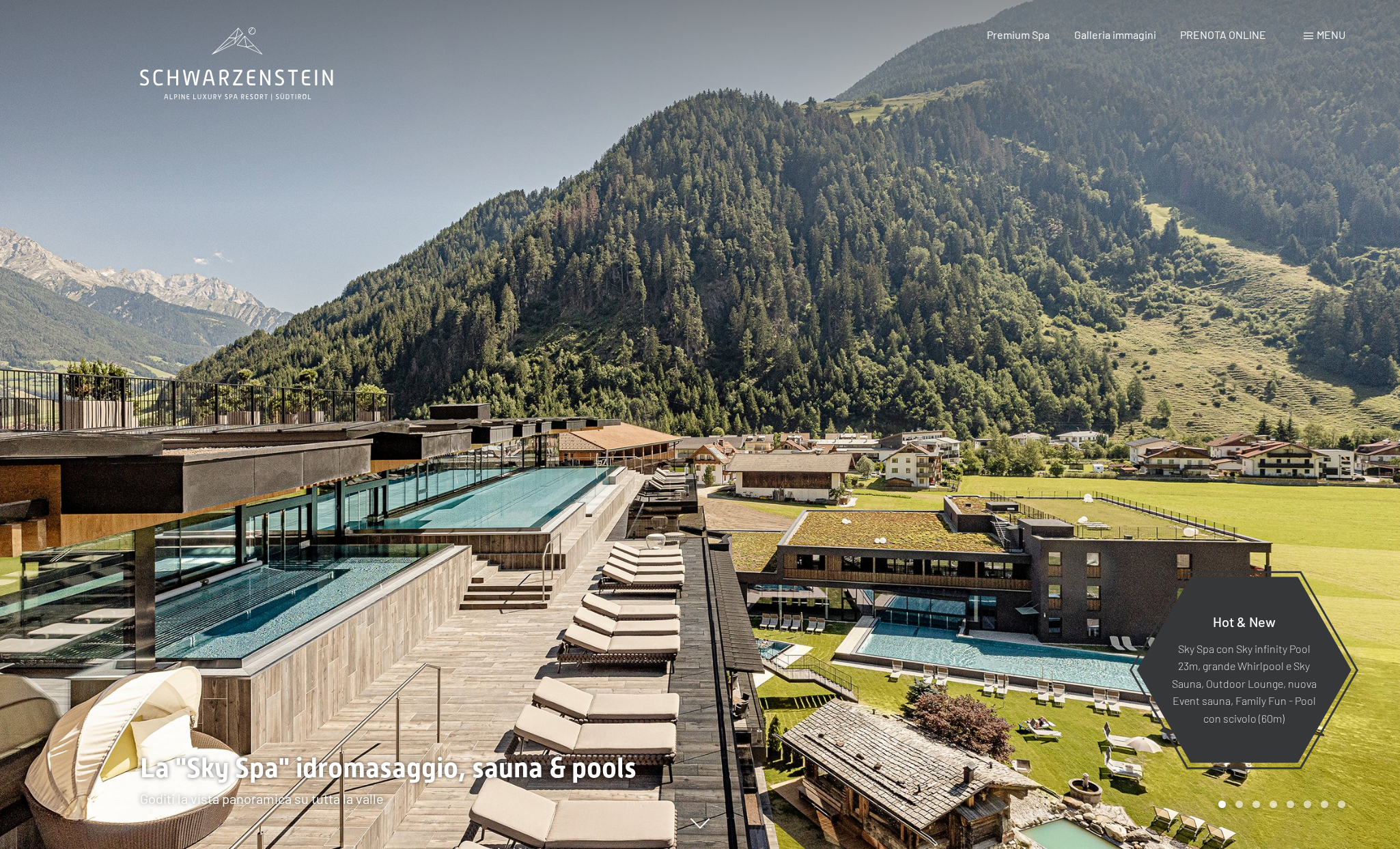
click at [630, 481] on div at bounding box center [350, 424] width 700 height 849
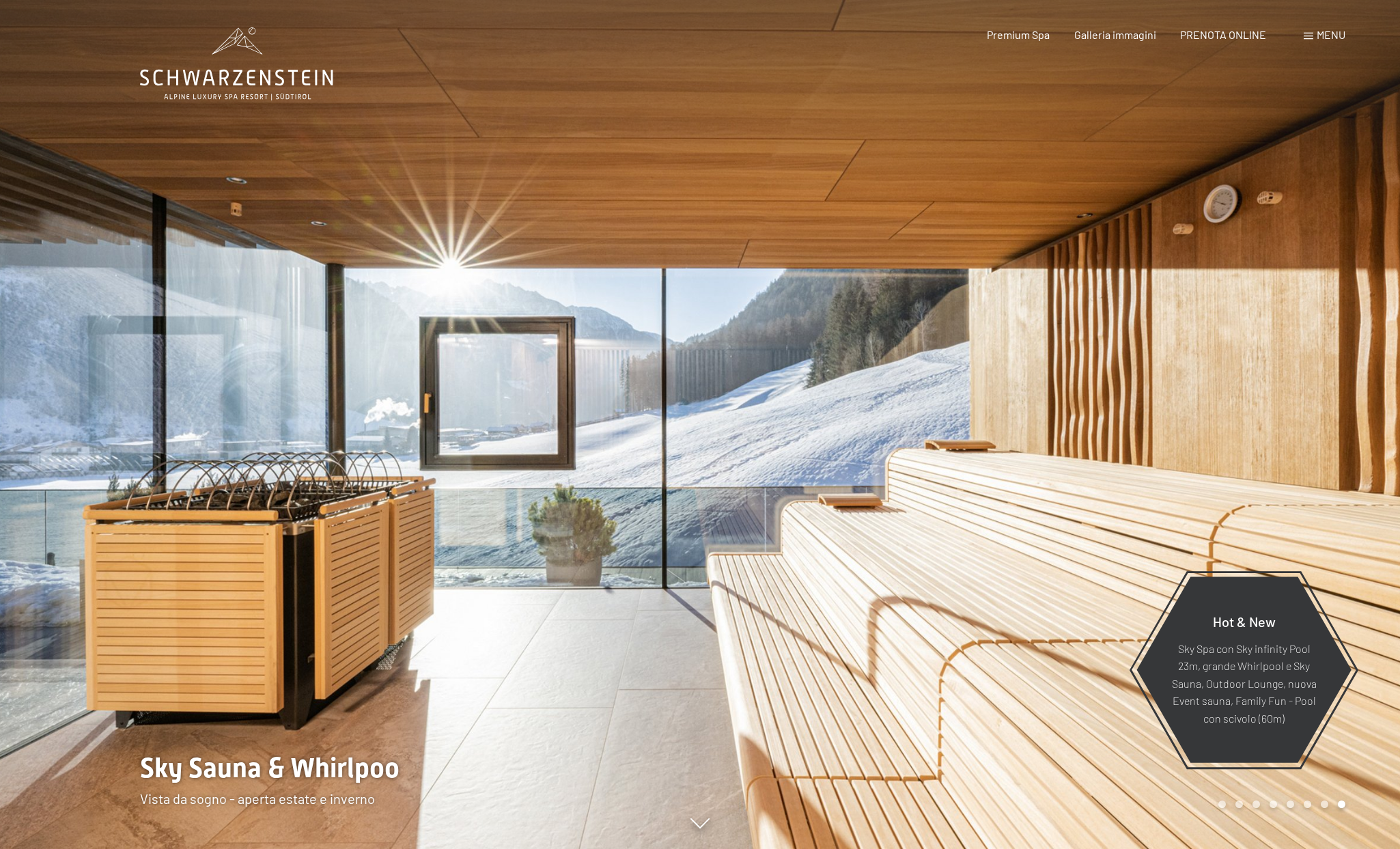
click at [1239, 803] on div "Carousel Page 2" at bounding box center [1238, 804] width 7 height 7
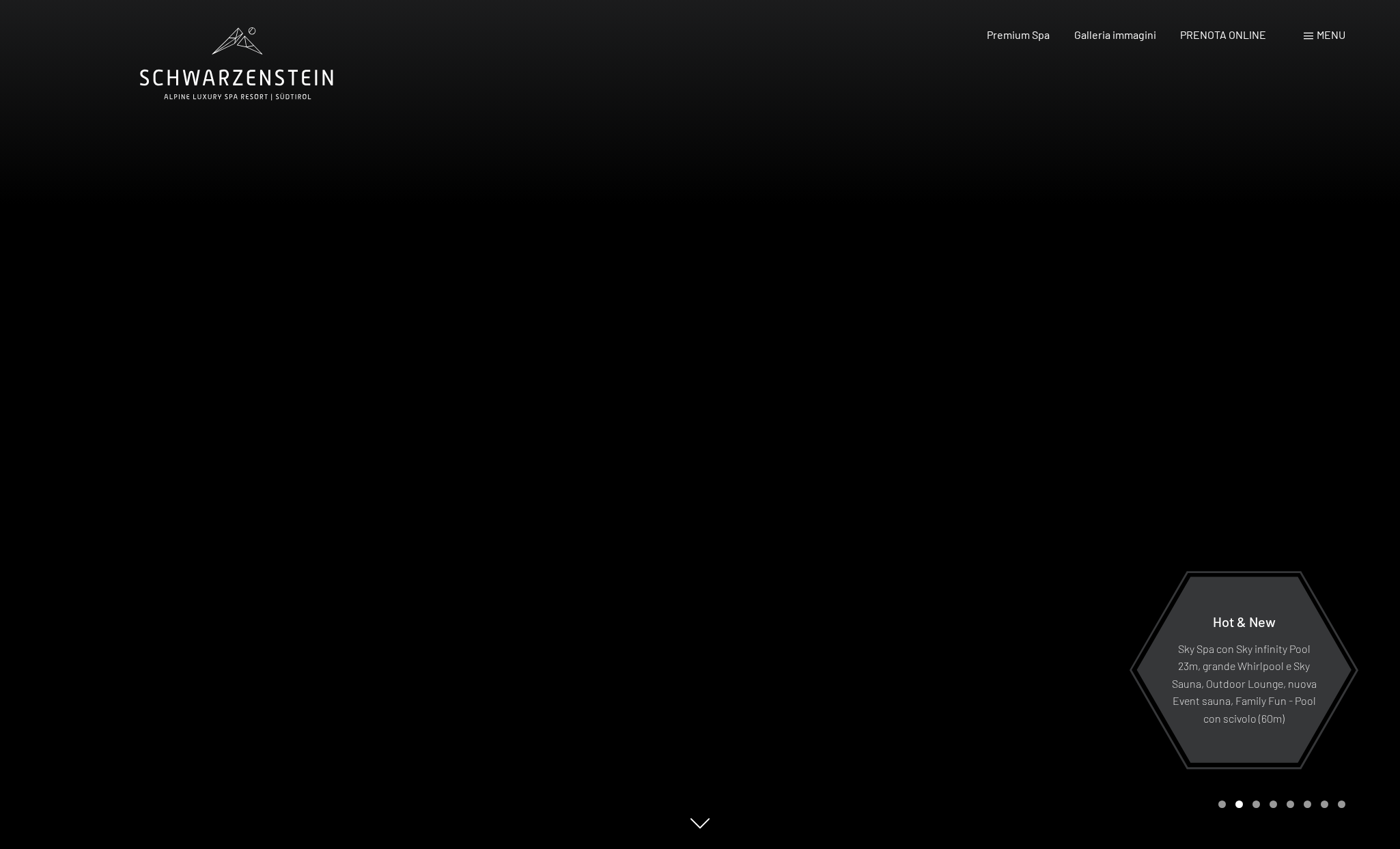
click at [1251, 803] on div "Carousel Pagination" at bounding box center [1279, 804] width 132 height 7
click at [1261, 803] on div "Carousel Pagination" at bounding box center [1279, 804] width 132 height 7
click at [1258, 807] on div "Carousel Page 3" at bounding box center [1255, 804] width 7 height 7
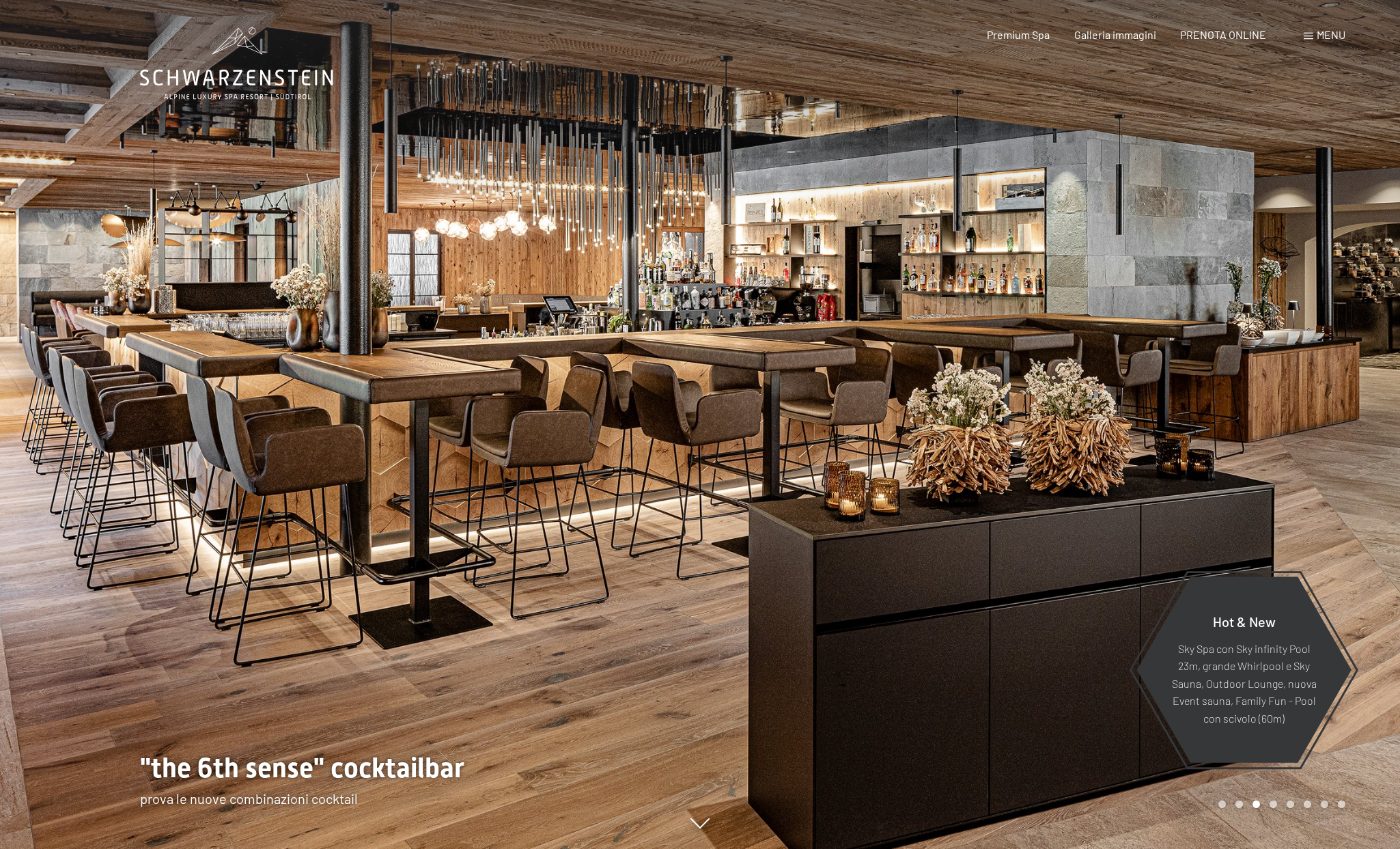
click at [1273, 806] on div "Carousel Page 4" at bounding box center [1273, 804] width 7 height 7
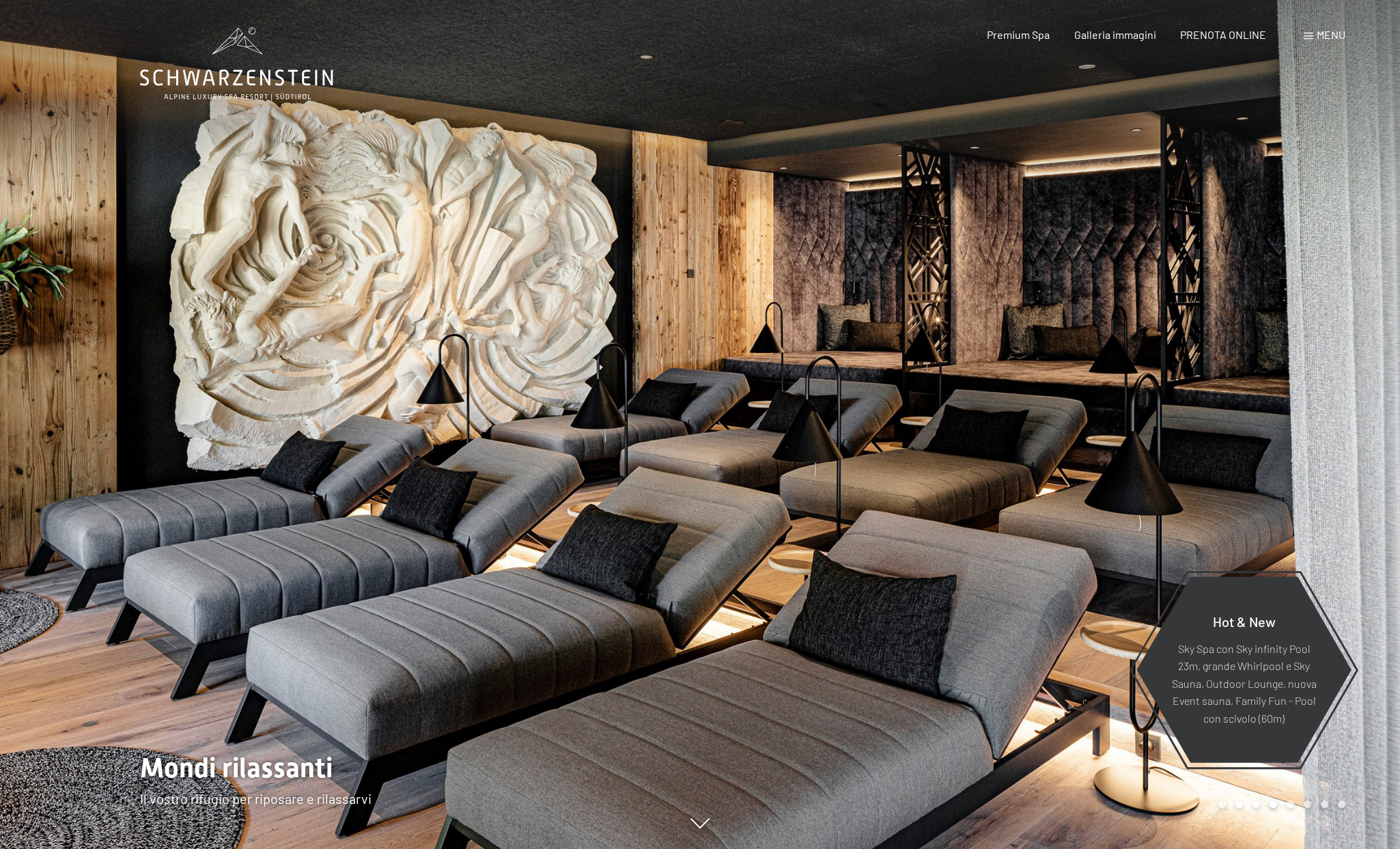
click at [1286, 802] on div "Carousel Page 5" at bounding box center [1290, 804] width 7 height 7
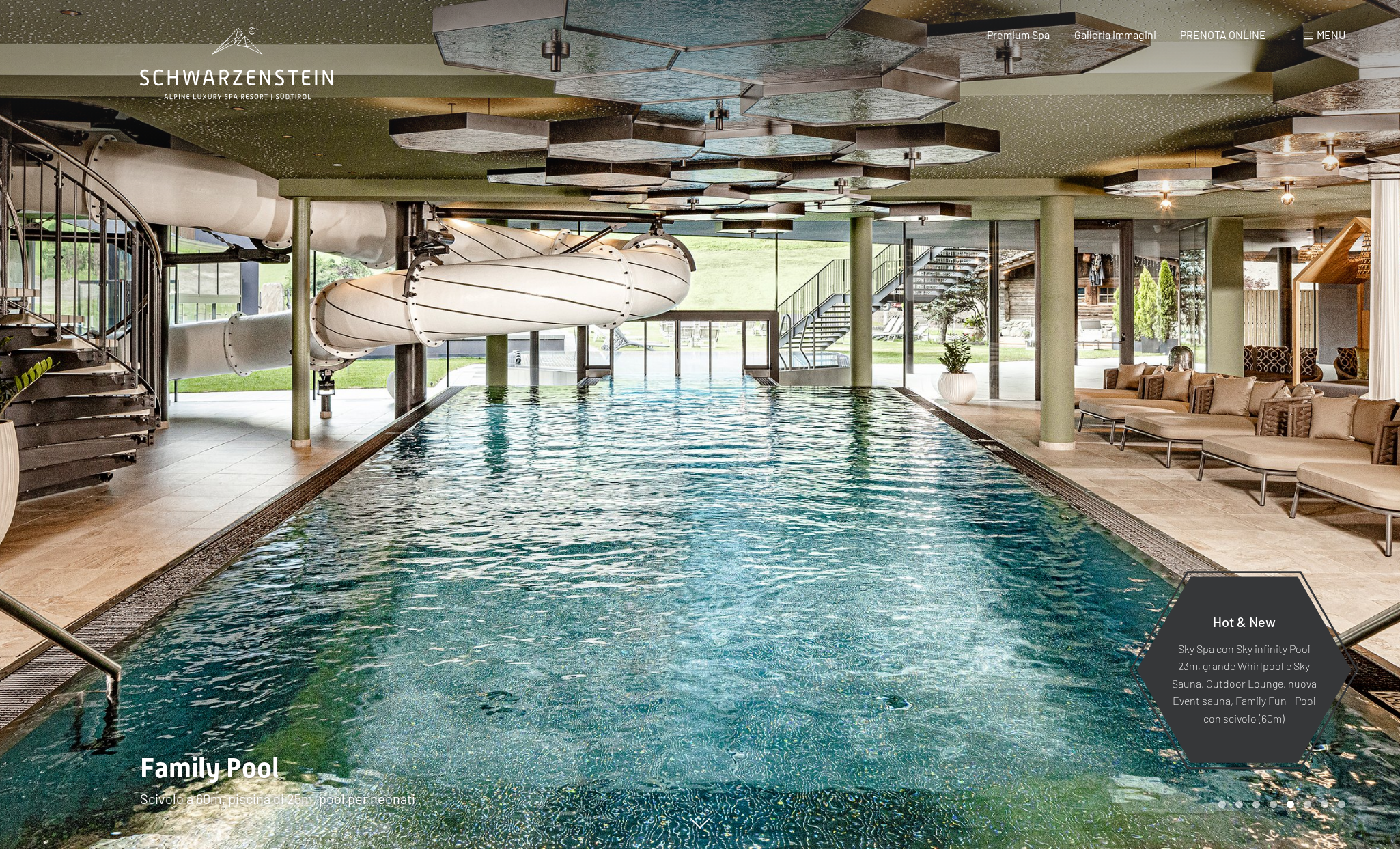
click at [1295, 802] on div "Carousel Pagination" at bounding box center [1279, 804] width 132 height 7
click at [1315, 802] on div "Carousel Pagination" at bounding box center [1279, 804] width 132 height 7
click at [1322, 802] on div "Carousel Page 7" at bounding box center [1324, 804] width 7 height 7
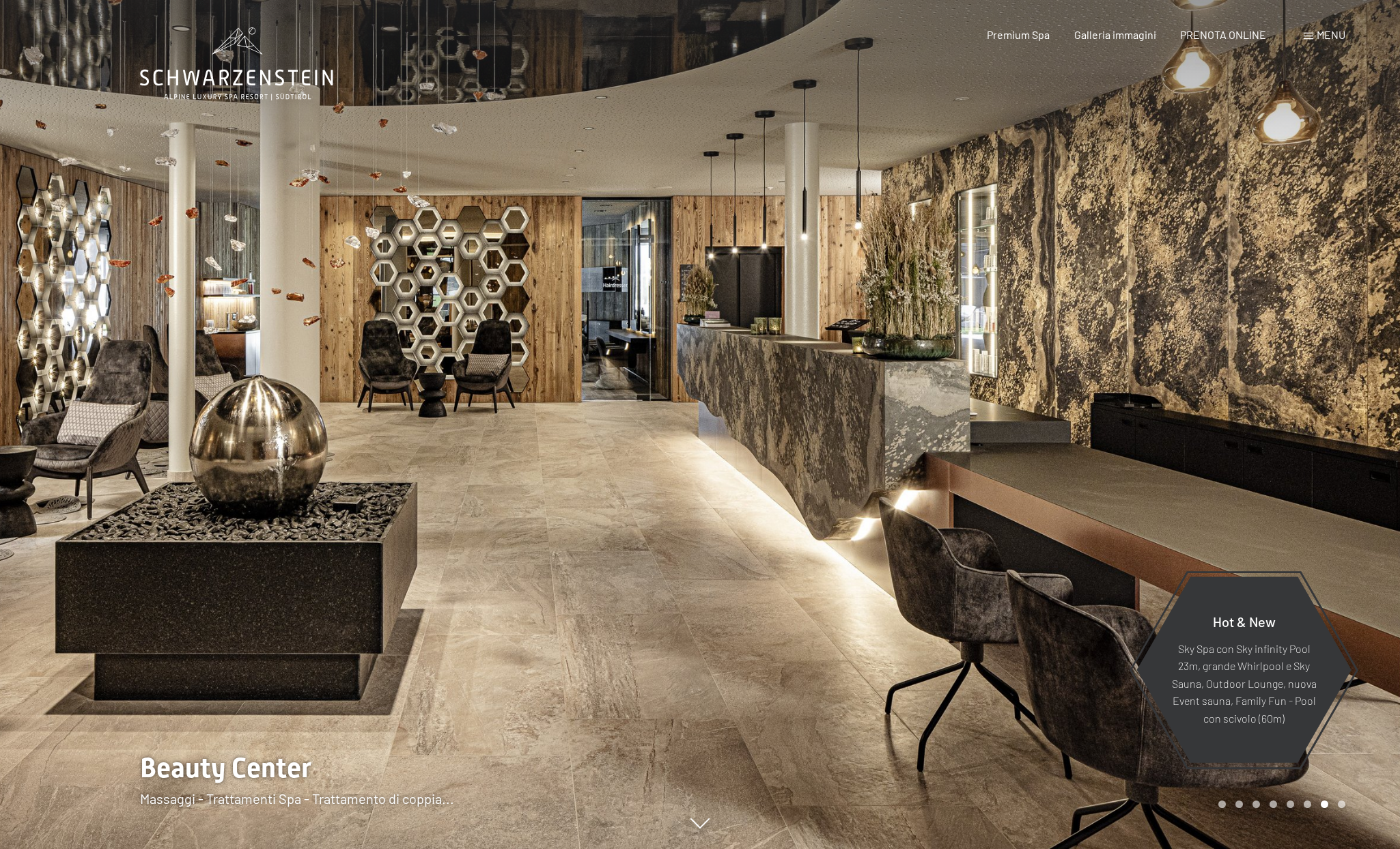
click at [1339, 802] on div "Carousel Page 8" at bounding box center [1341, 804] width 7 height 7
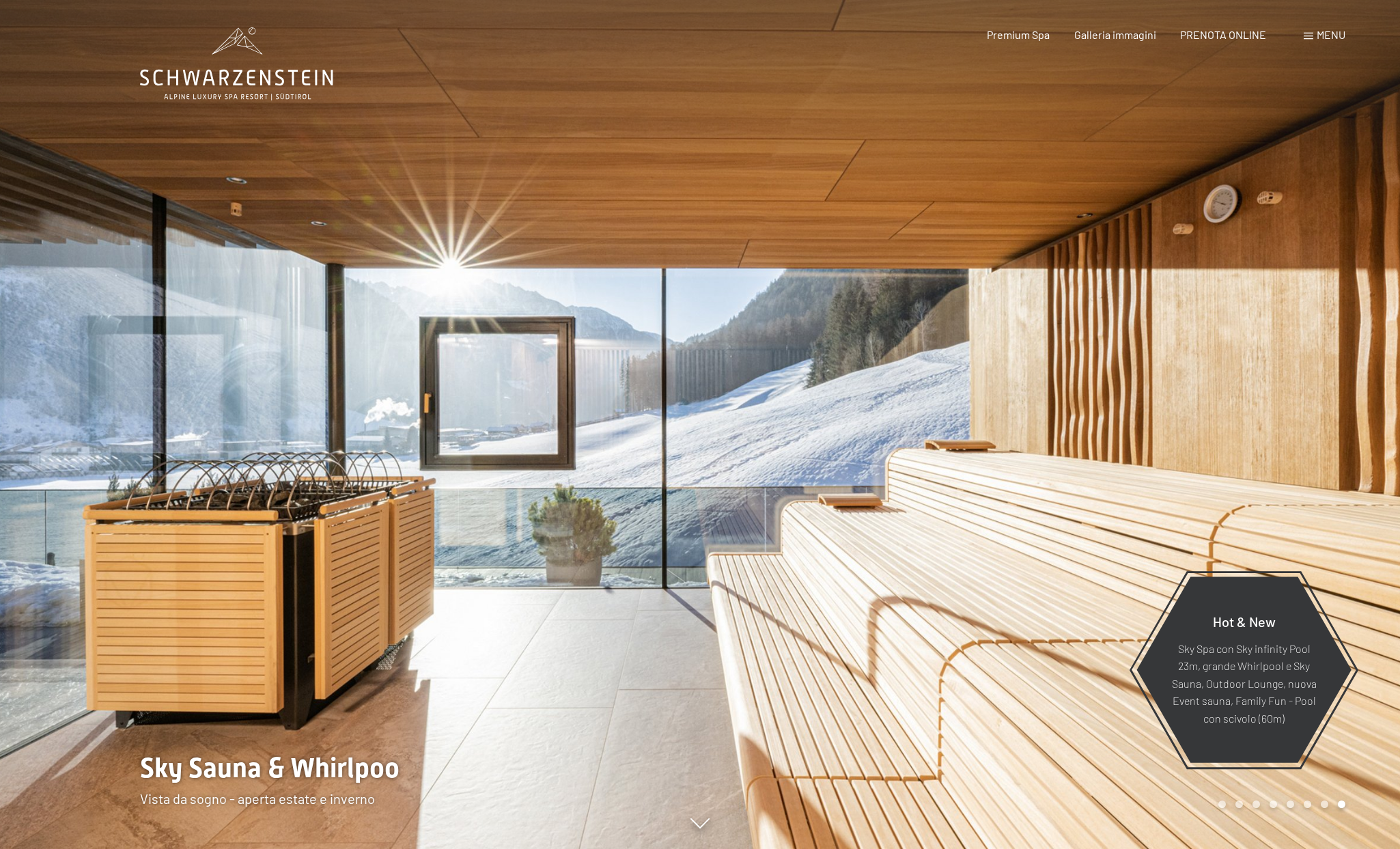
click at [1319, 802] on div "Carousel Pagination" at bounding box center [1279, 804] width 132 height 7
drag, startPoint x: 1251, startPoint y: 807, endPoint x: 1237, endPoint y: 807, distance: 14.0
click at [1251, 807] on div "Carousel Pagination" at bounding box center [1279, 804] width 132 height 7
click at [1237, 807] on div "Carousel Page 2" at bounding box center [1238, 804] width 7 height 7
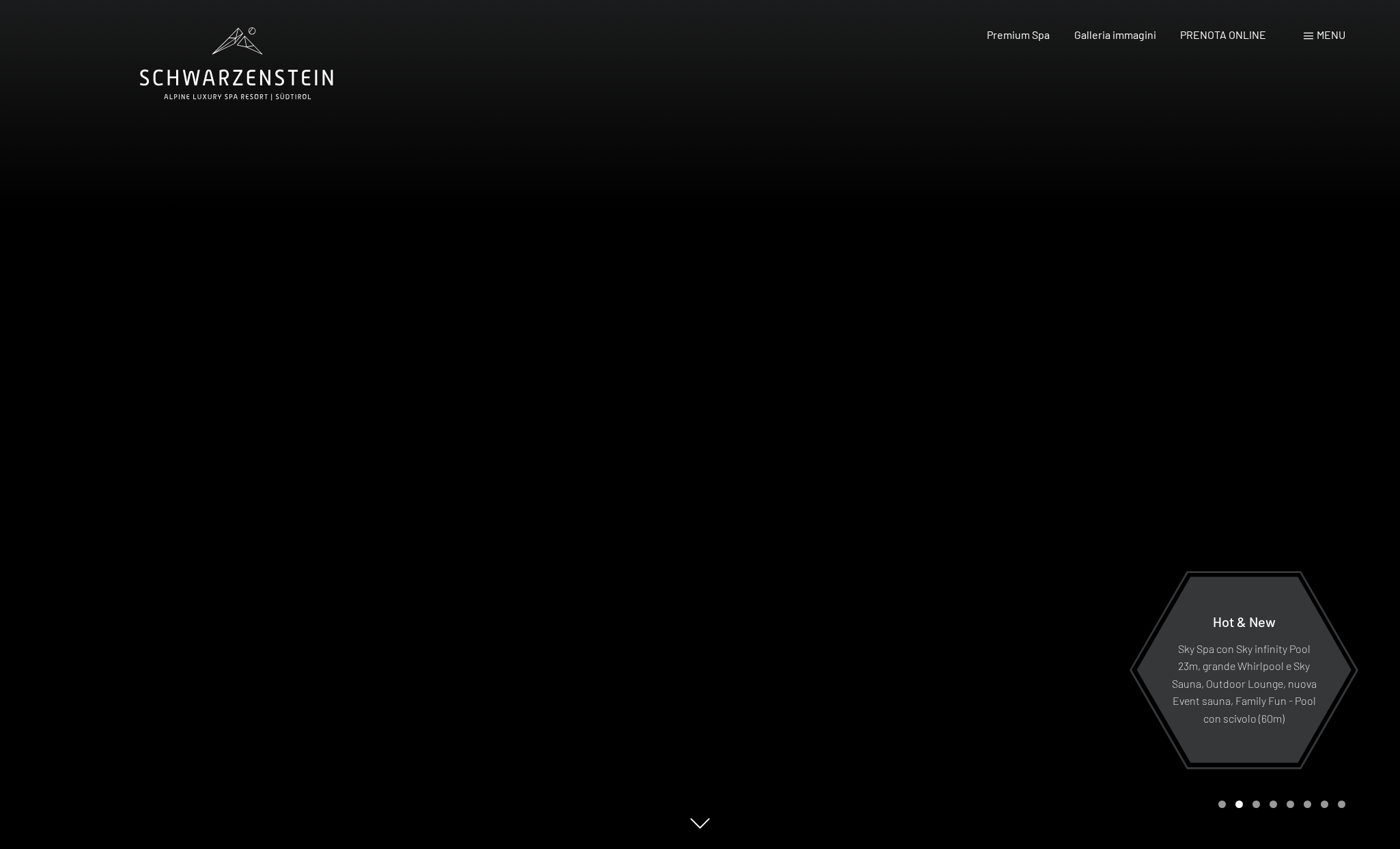
click at [1223, 807] on div "Carousel Page 1" at bounding box center [1221, 804] width 7 height 7
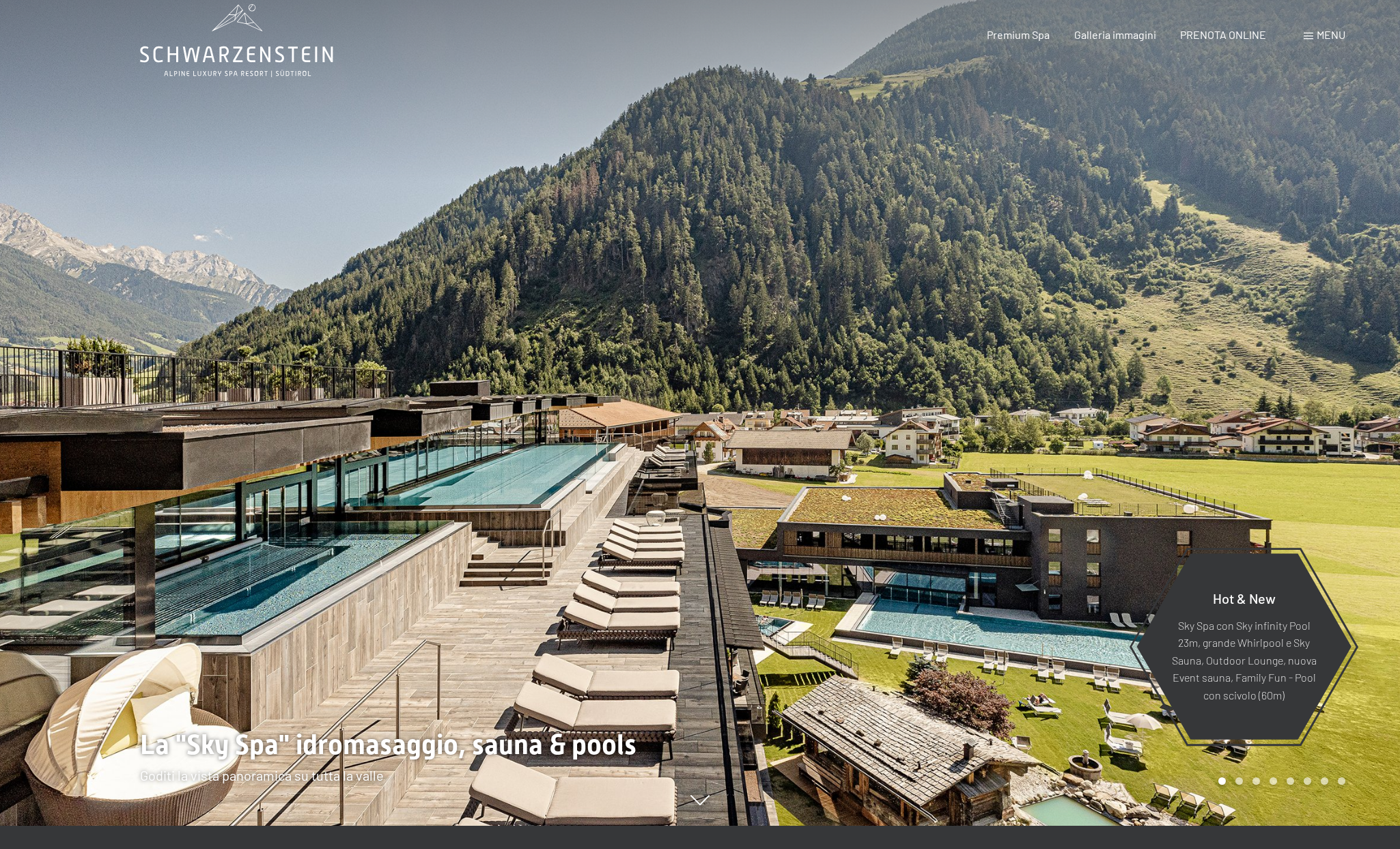
scroll to position [36, 0]
